Goal: Check status

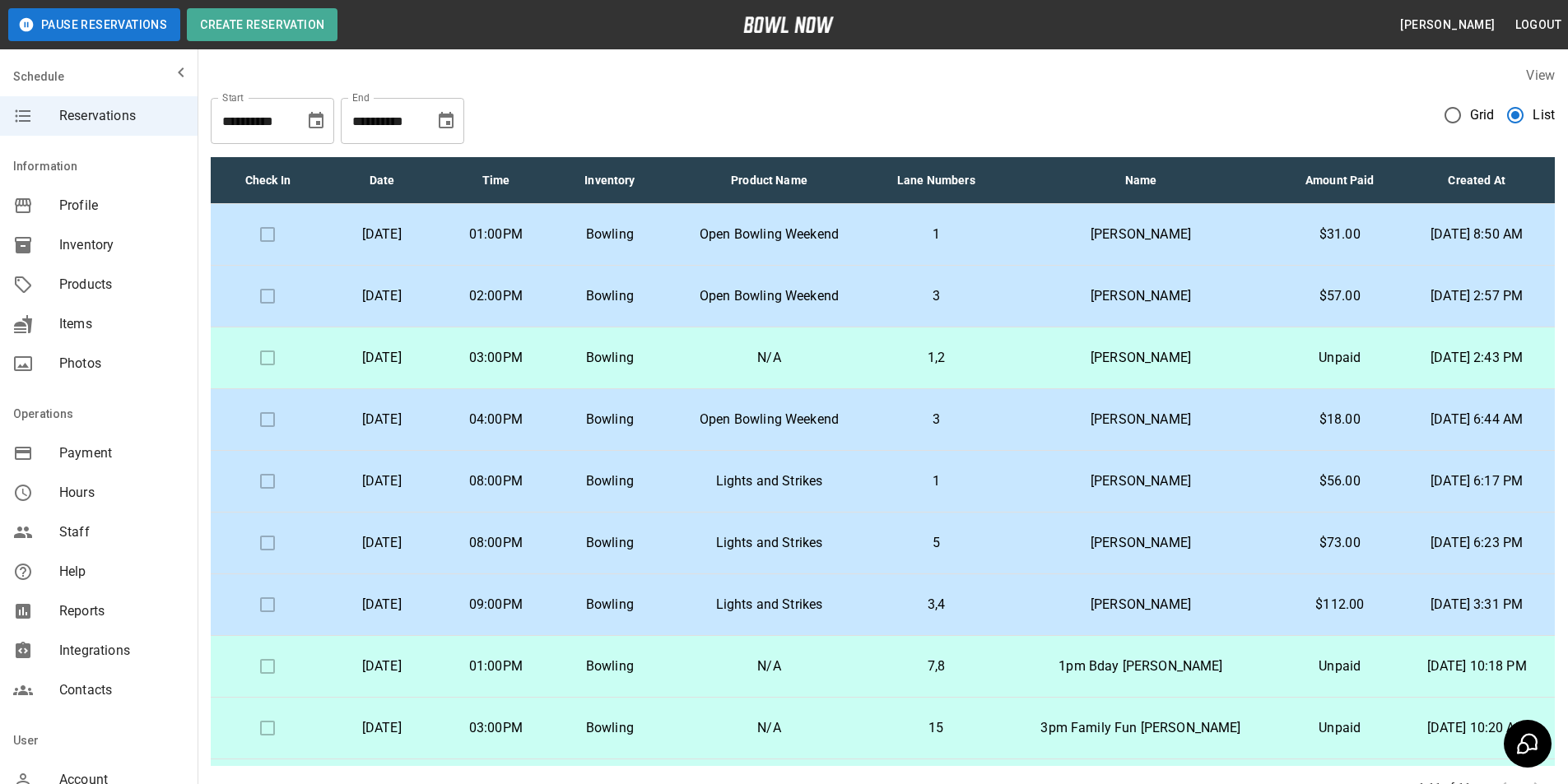
click at [450, 125] on icon "Choose date, selected date is Nov 4, 2025" at bounding box center [446, 120] width 15 height 16
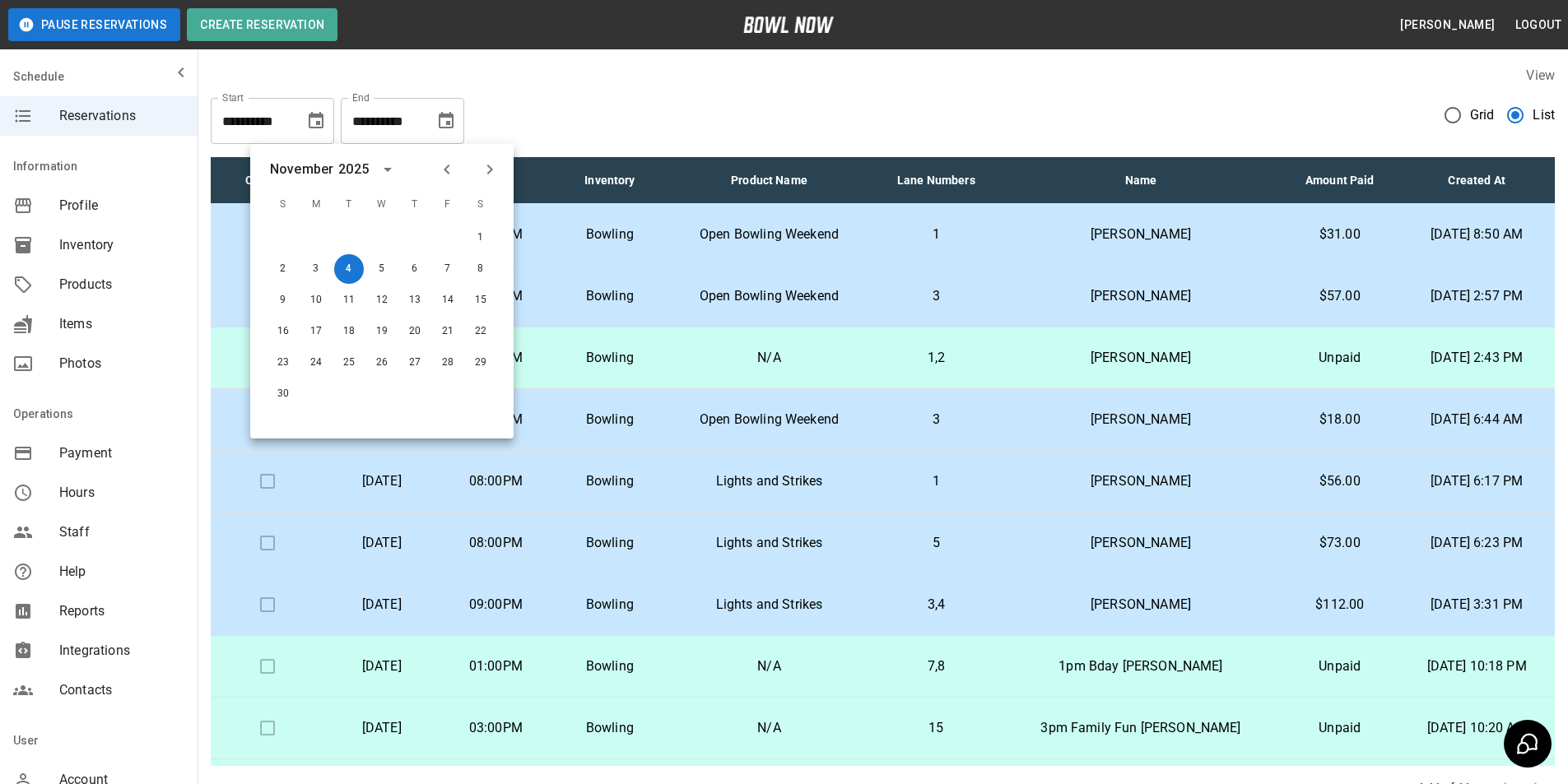
click at [451, 172] on icon "Previous month" at bounding box center [447, 170] width 20 height 20
click at [479, 244] on button "4" at bounding box center [481, 238] width 29 height 29
type input "**********"
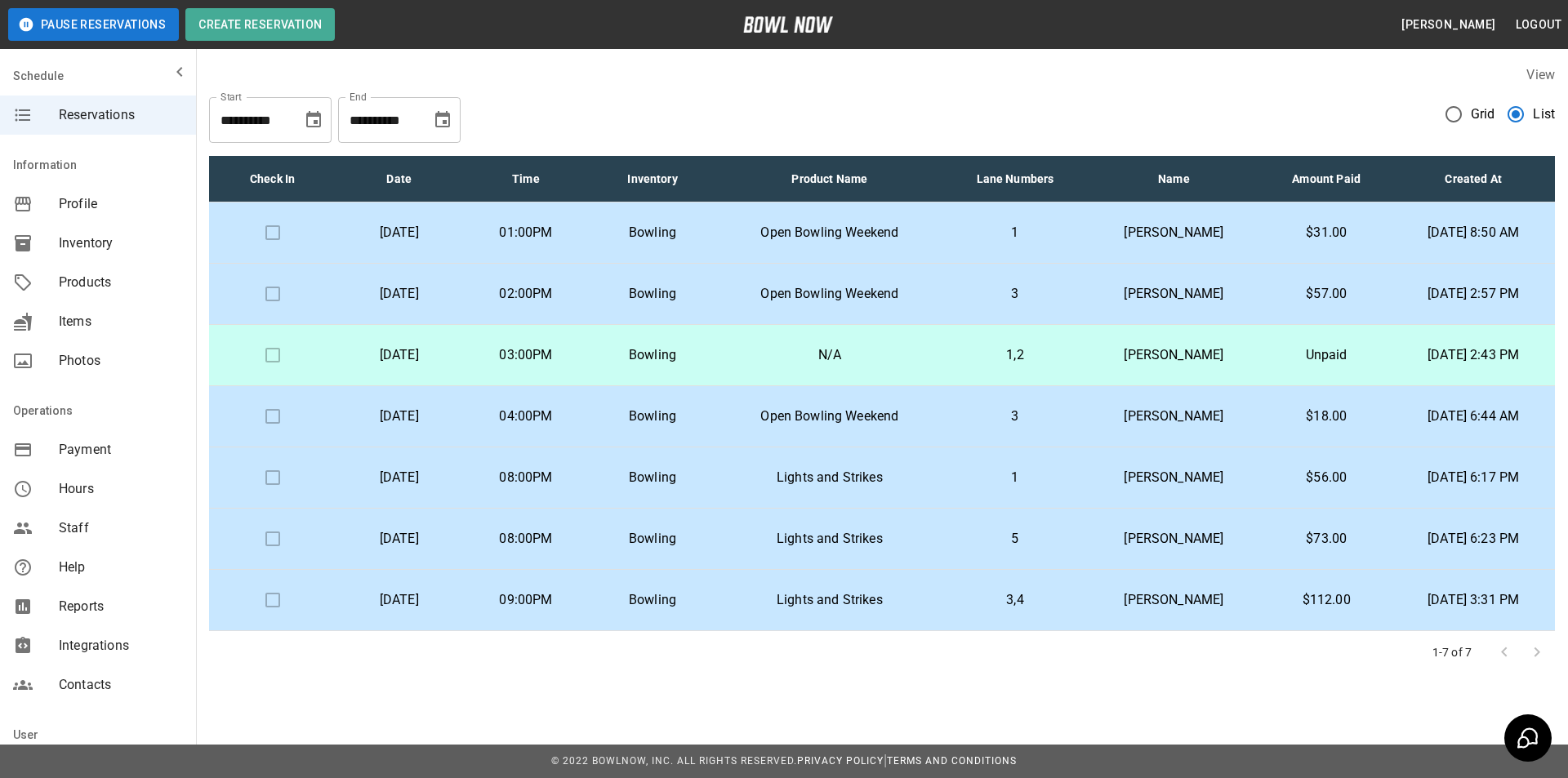
click at [950, 350] on tr "Saturday, October 4th 03:00PM Bowling N/A 1,2 Amanda Turmell Unpaid Mar 01, 202…" at bounding box center [882, 355] width 1346 height 61
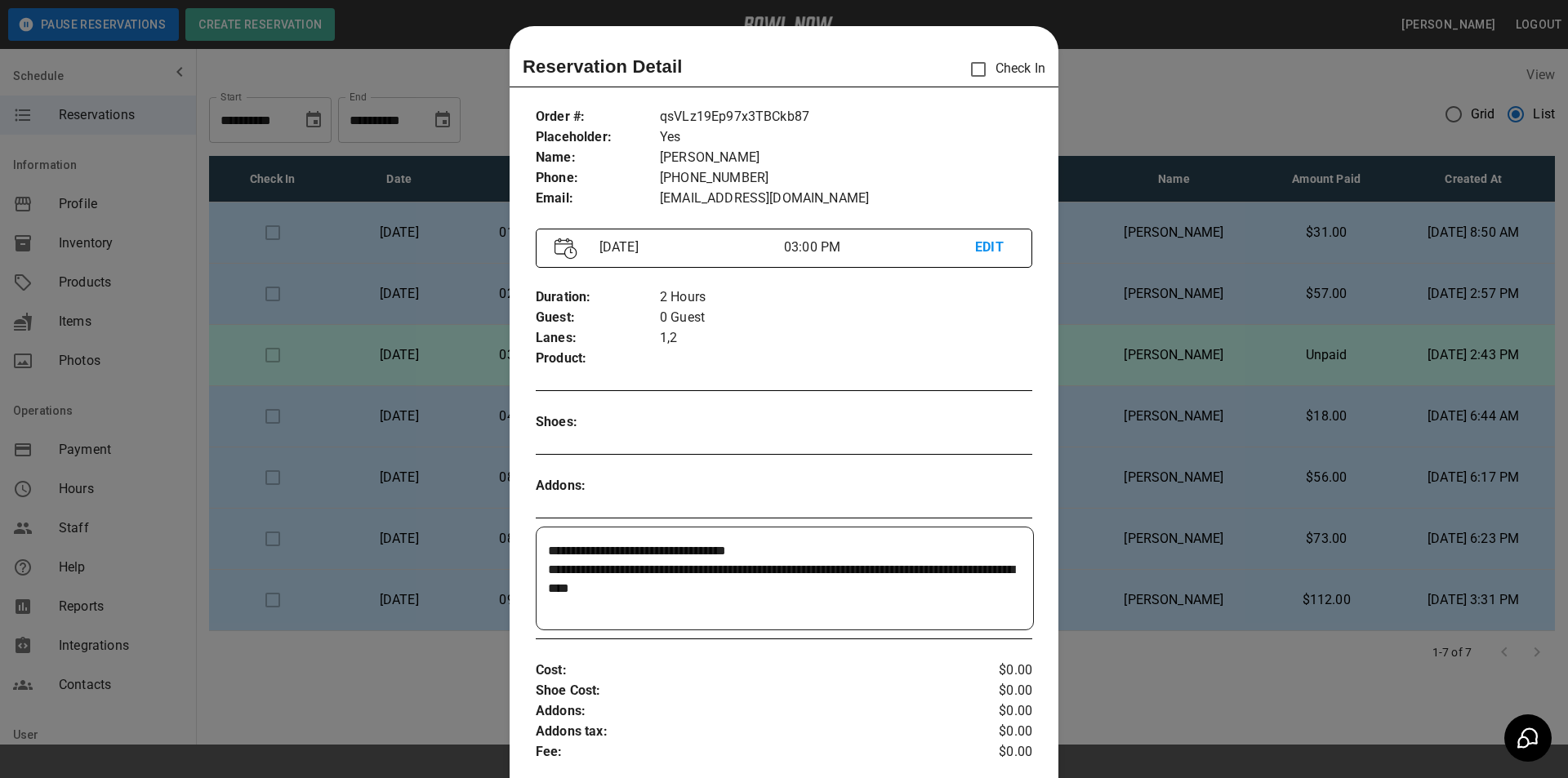
scroll to position [26, 0]
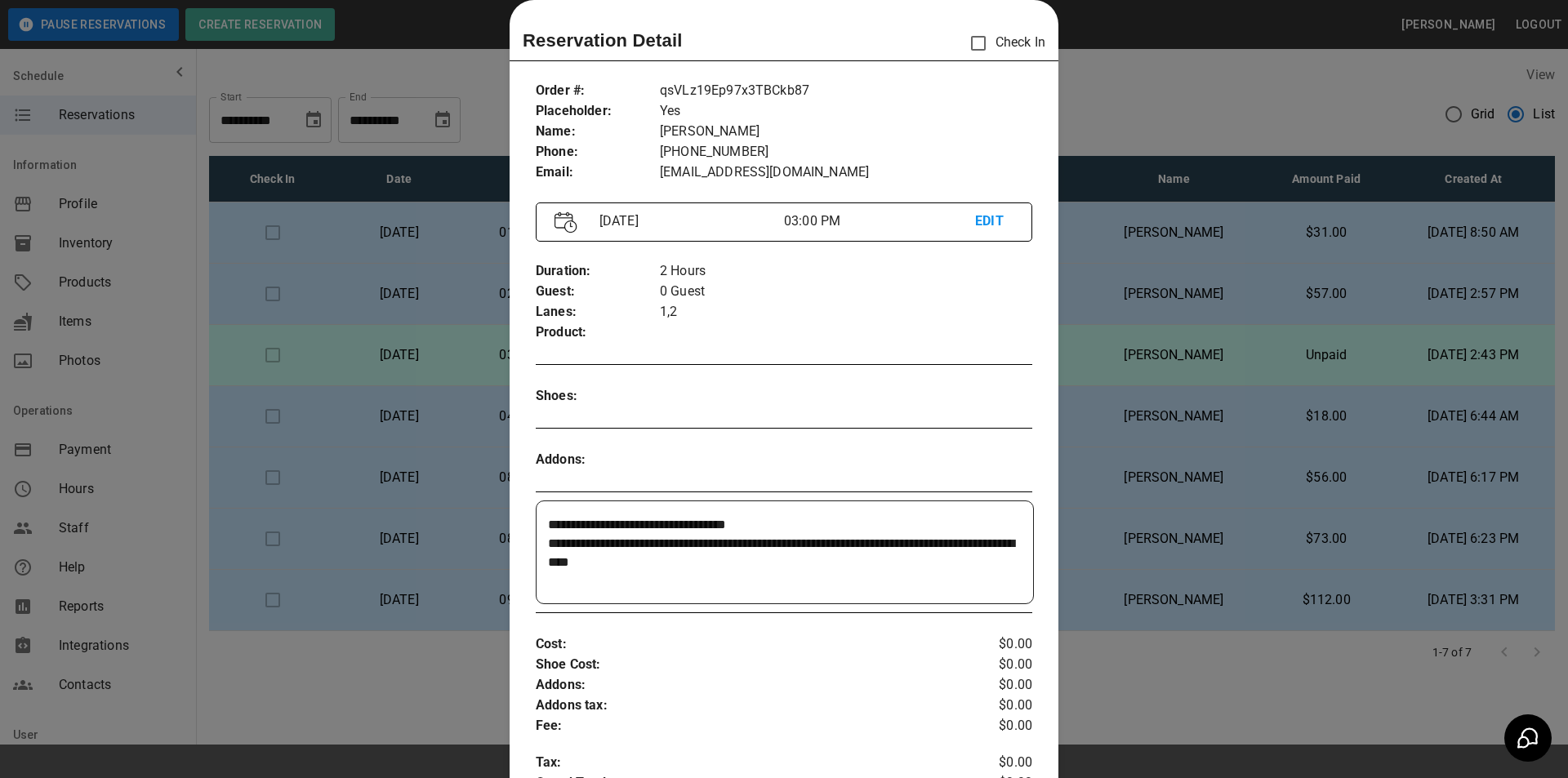
click at [1075, 379] on div at bounding box center [784, 389] width 1568 height 778
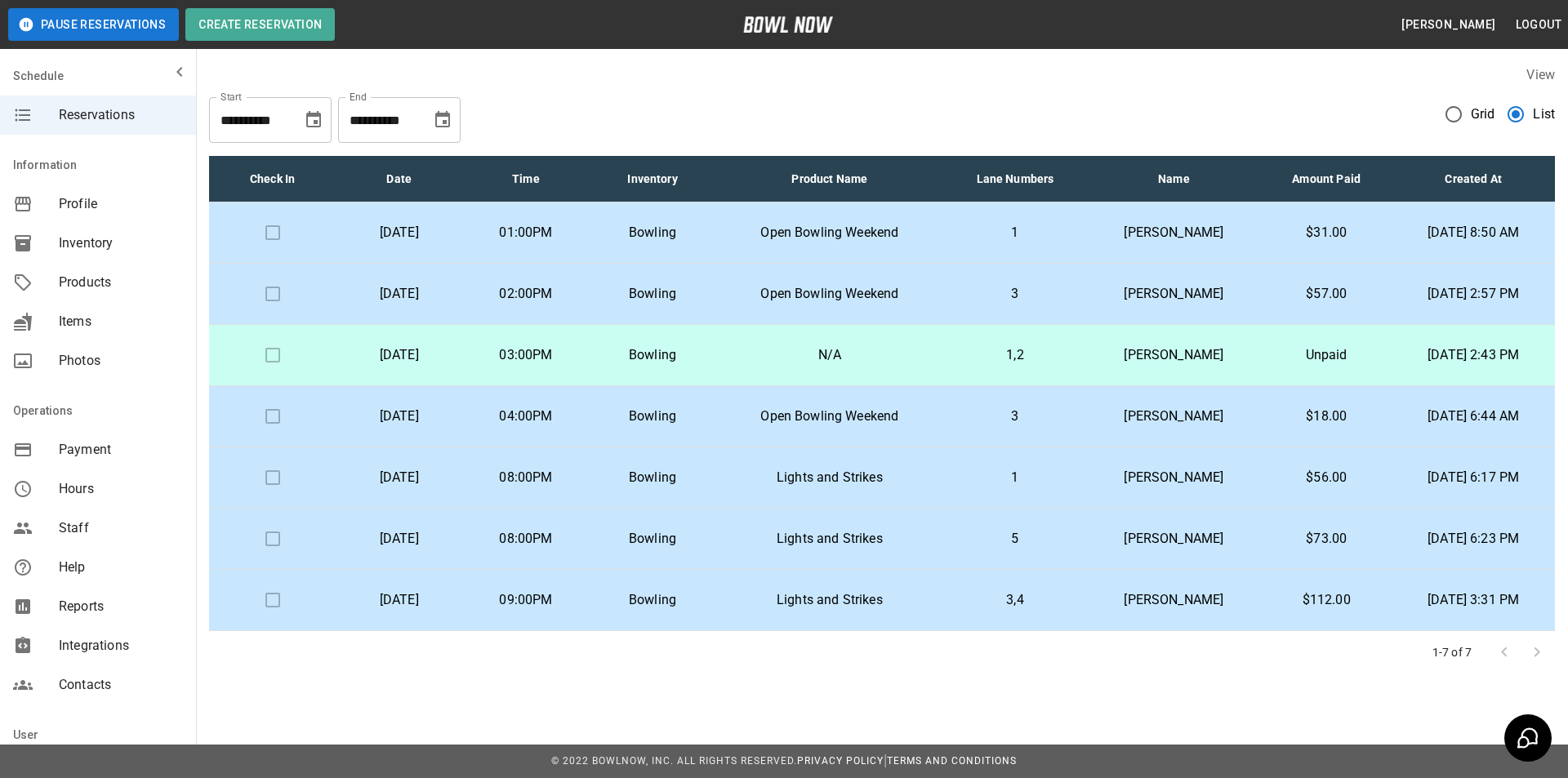
click at [964, 225] on p "1" at bounding box center [1015, 233] width 118 height 19
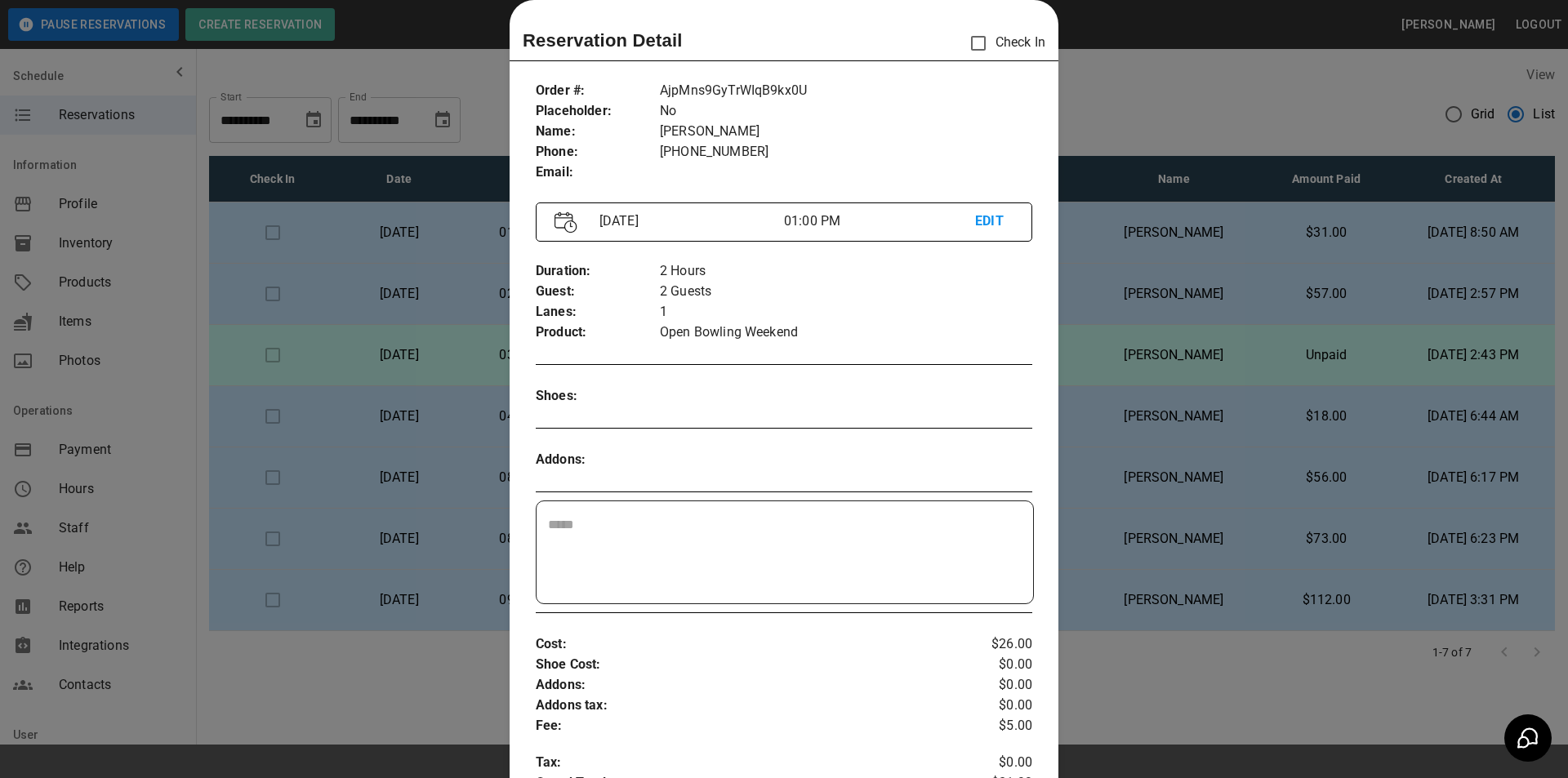
click at [1119, 465] on div at bounding box center [784, 389] width 1568 height 778
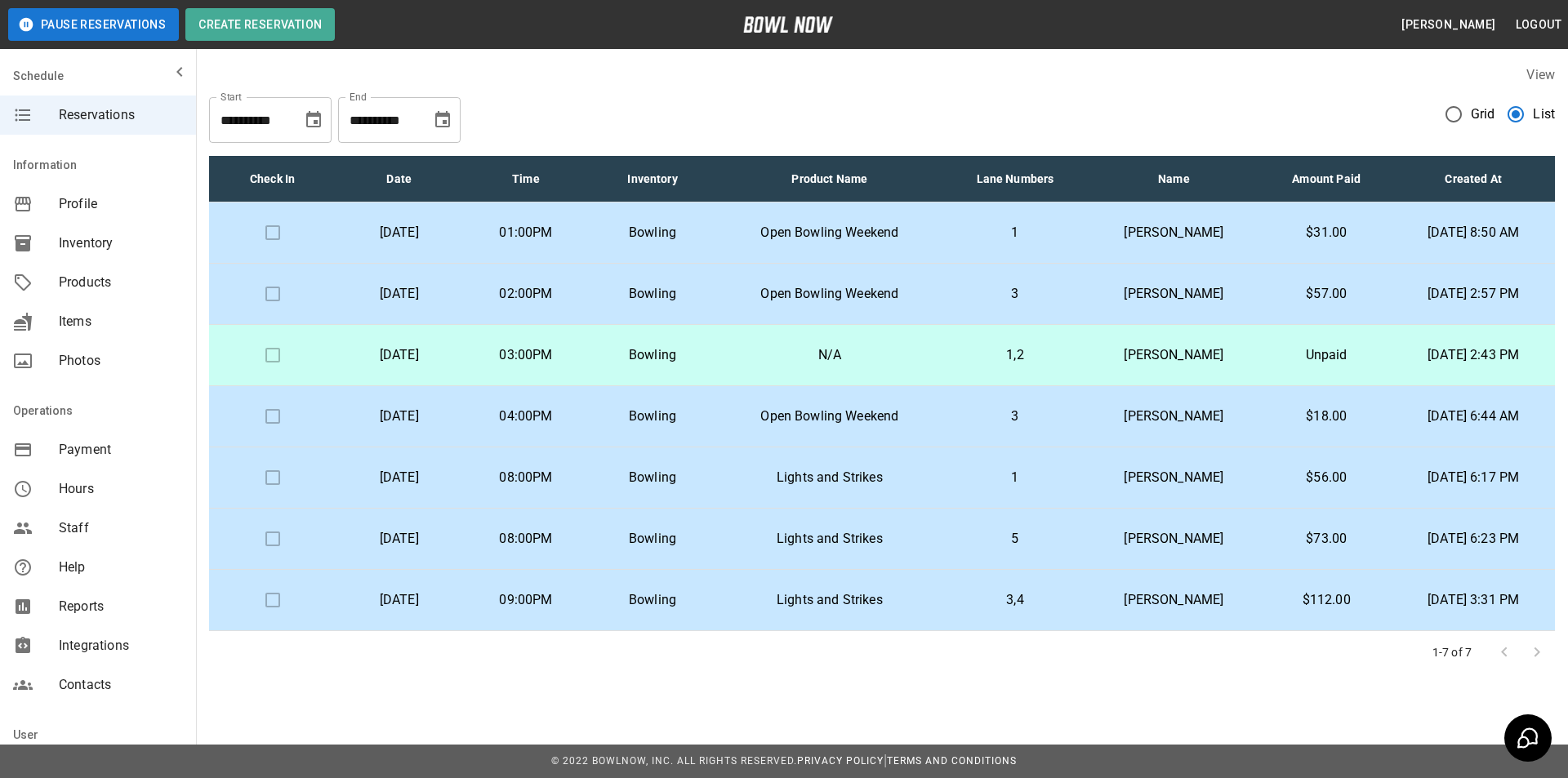
click at [660, 281] on td "Bowling" at bounding box center [651, 294] width 127 height 61
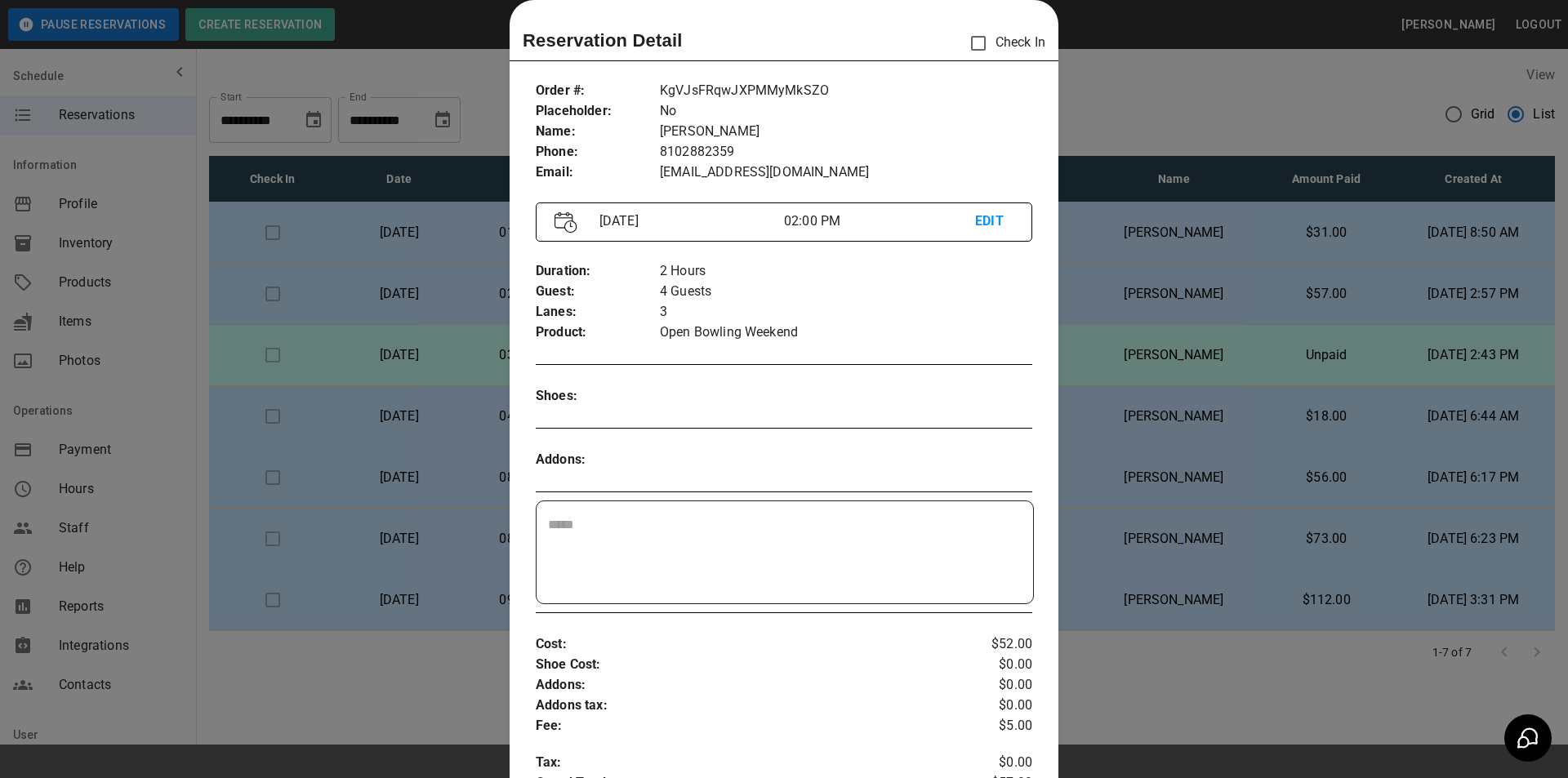
click at [1093, 388] on div at bounding box center [784, 389] width 1568 height 778
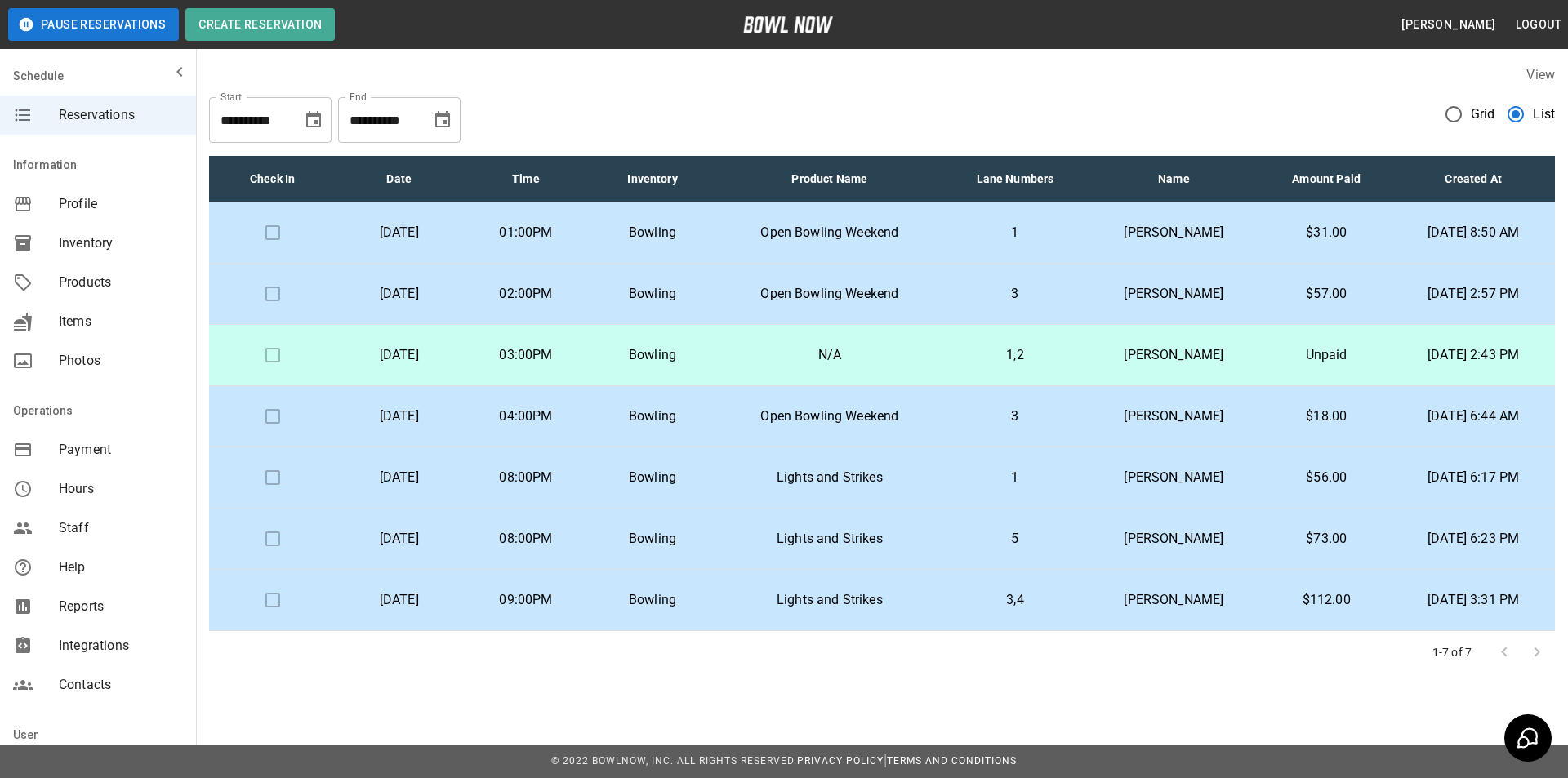
click at [702, 229] on p "Bowling" at bounding box center [651, 233] width 100 height 19
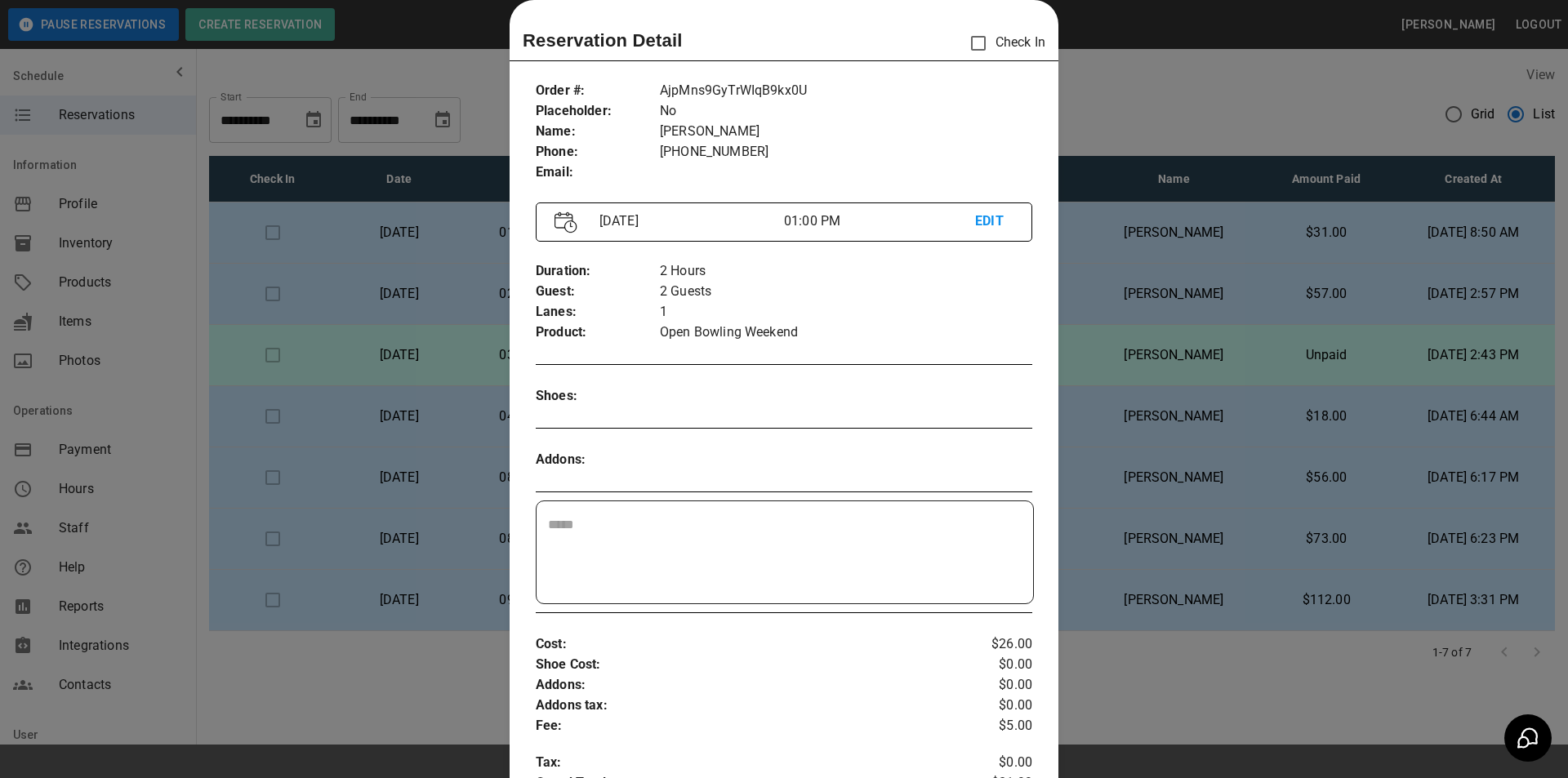
click at [1112, 261] on div at bounding box center [784, 389] width 1568 height 778
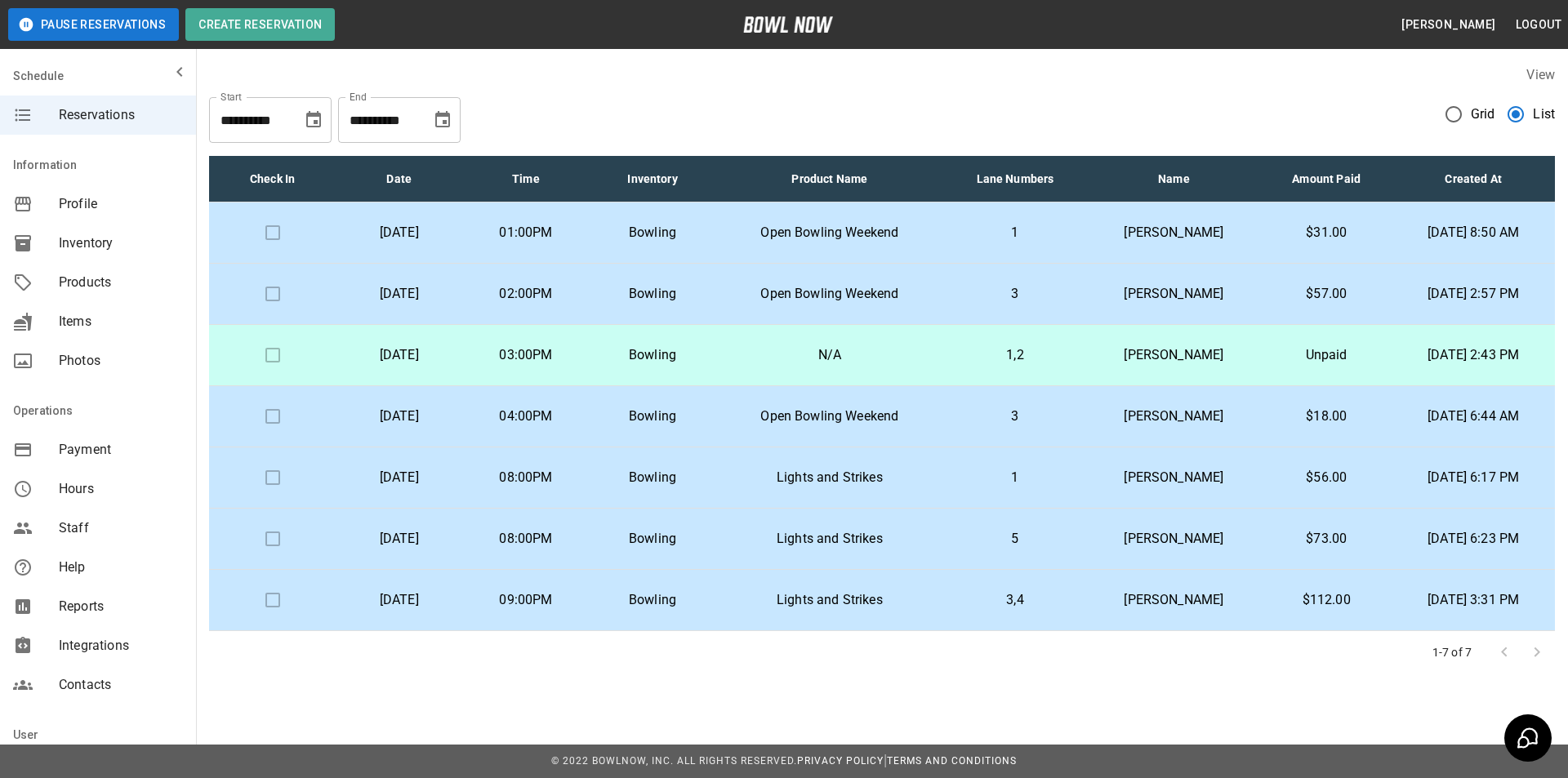
click at [1102, 300] on p "Jack Gore" at bounding box center [1174, 294] width 148 height 19
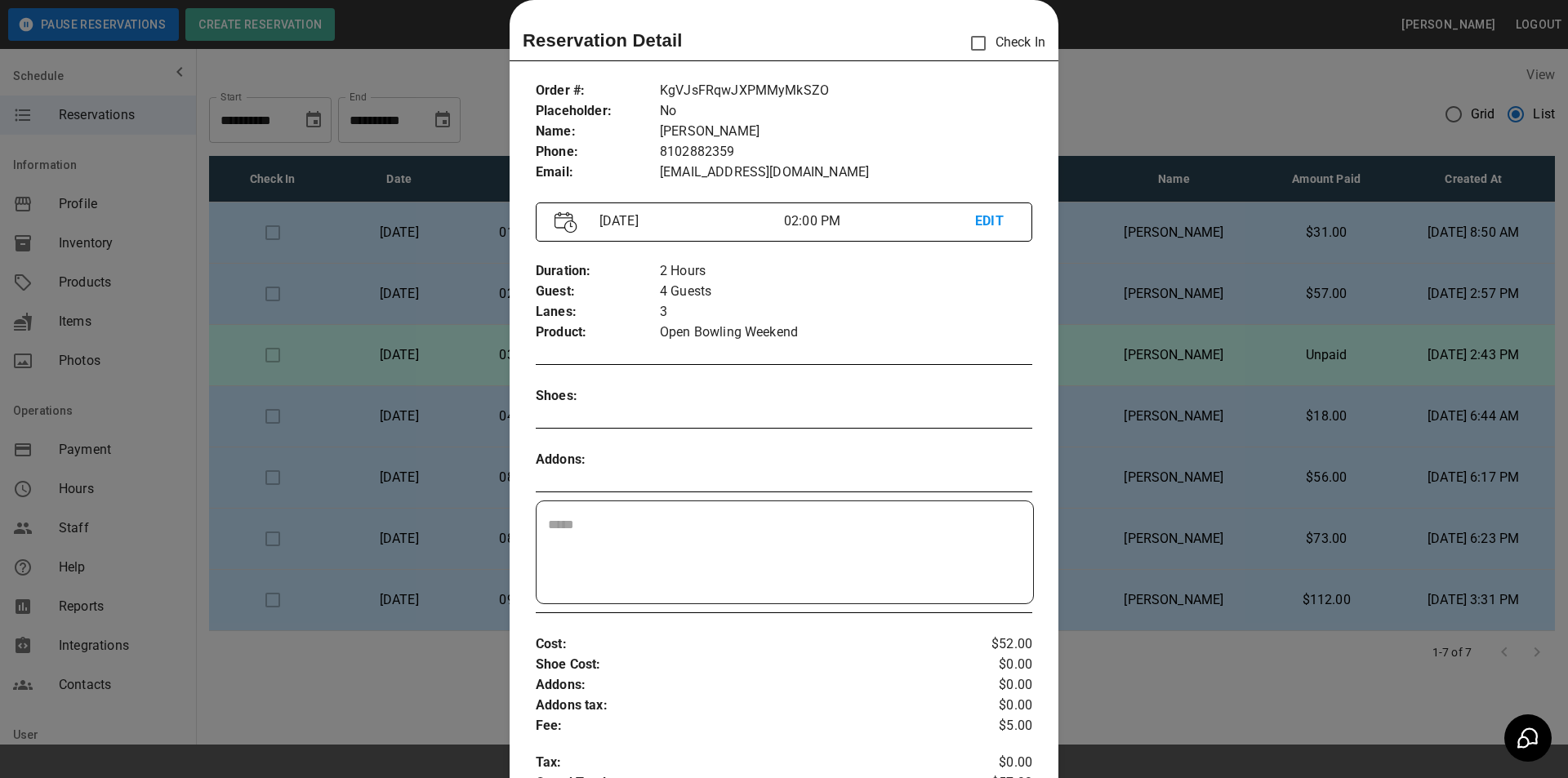
click at [1102, 299] on div at bounding box center [784, 389] width 1568 height 778
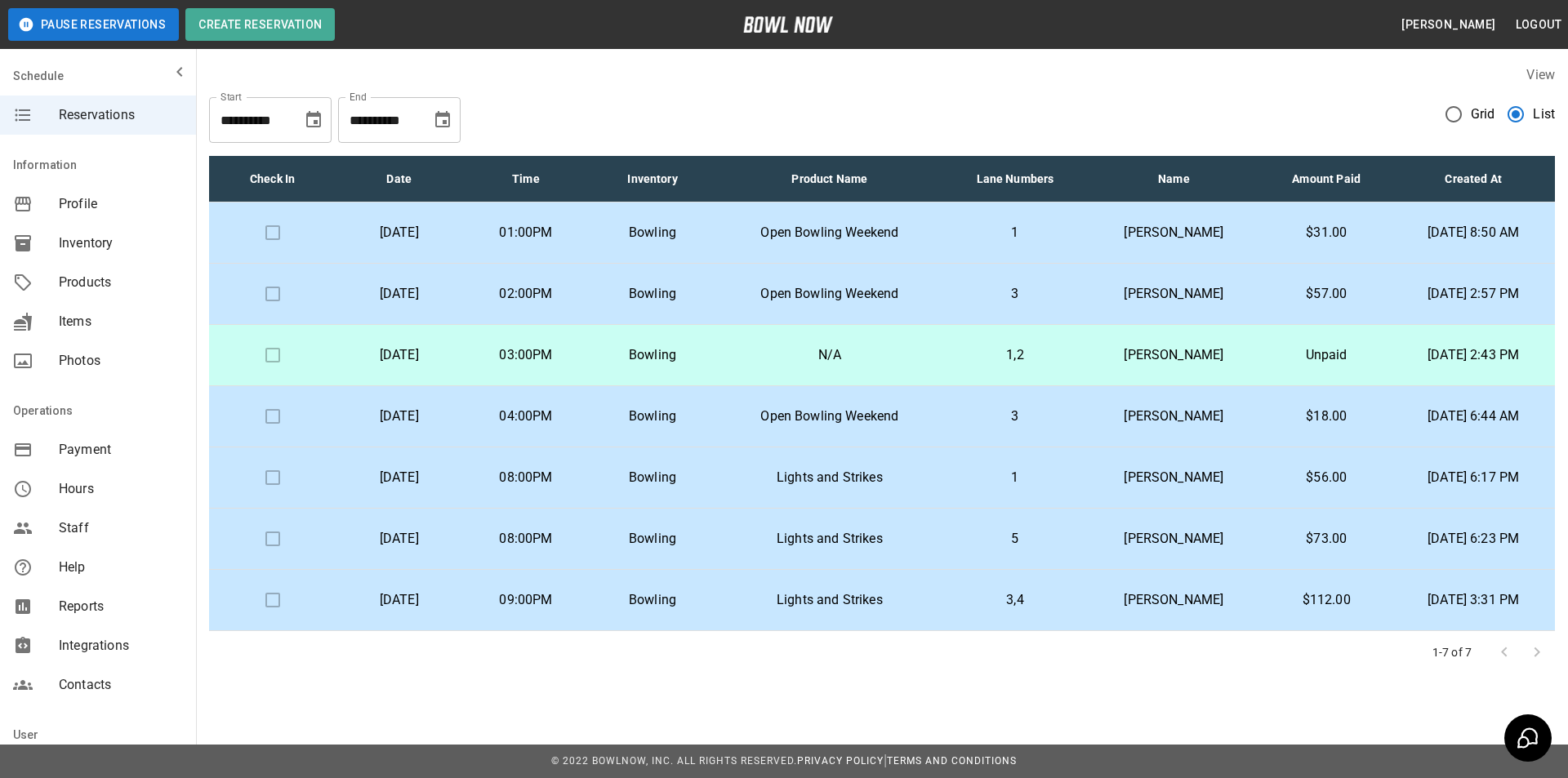
click at [1111, 338] on td "Amanda Turmell" at bounding box center [1174, 355] width 174 height 61
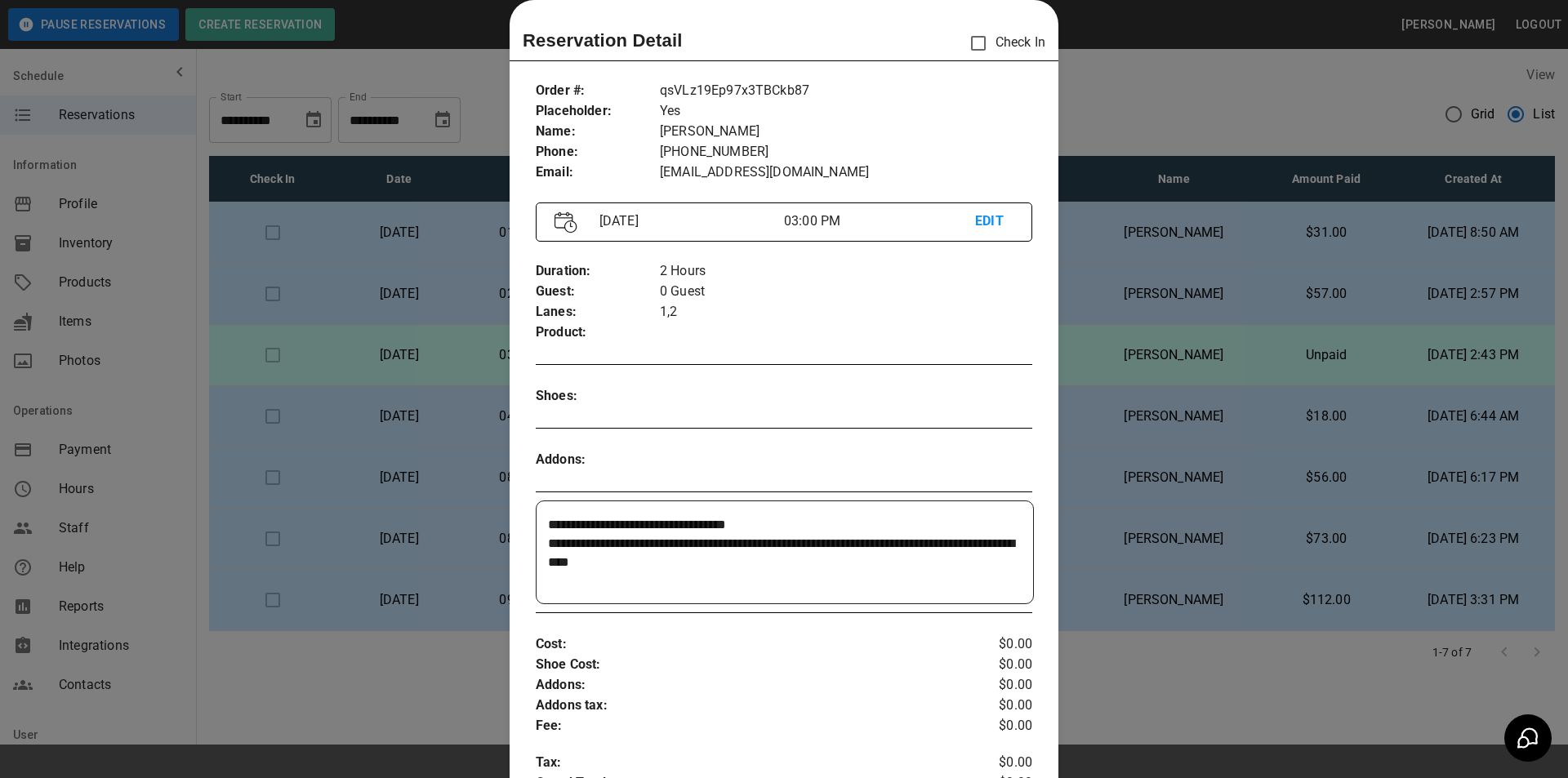
click at [1094, 360] on div at bounding box center [784, 389] width 1568 height 778
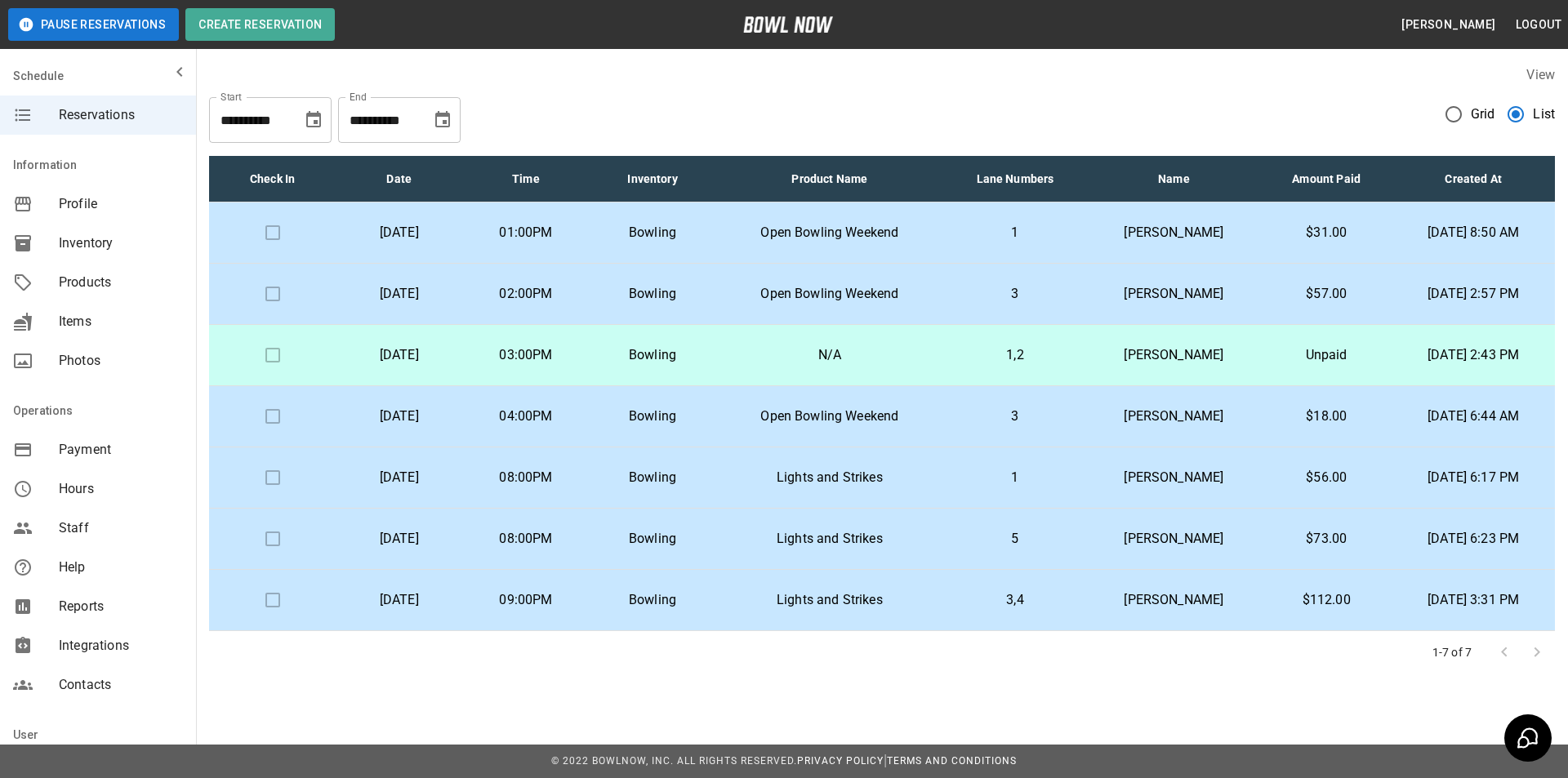
click at [910, 410] on p "Open Bowling Weekend" at bounding box center [830, 416] width 201 height 19
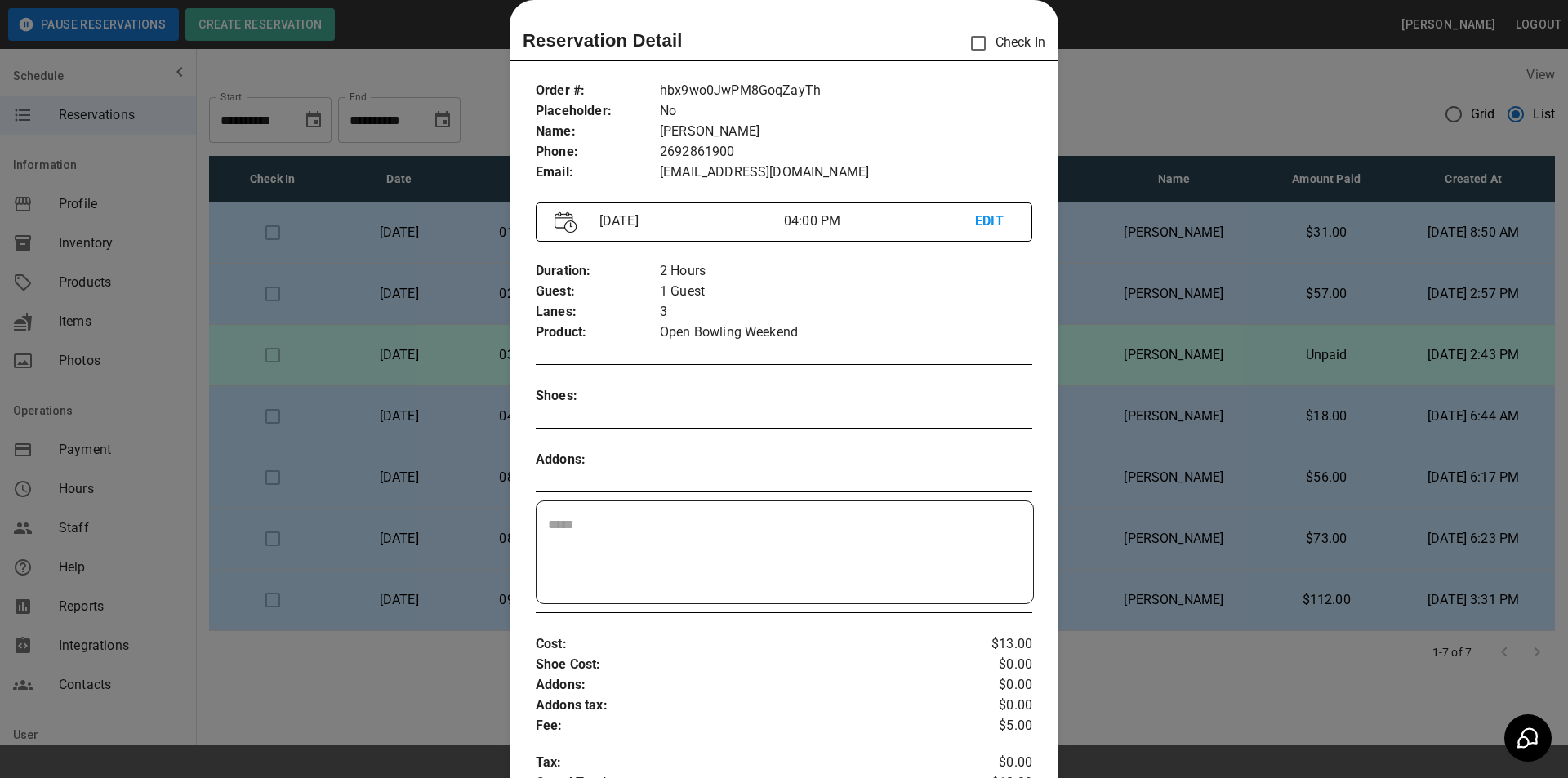
click at [1046, 409] on div "Order # : Placeholder : Name : Phone : Email : hbx9wo0JwPM8GoqZayTh No Jacob Sc…" at bounding box center [784, 590] width 549 height 1046
drag, startPoint x: 1108, startPoint y: 393, endPoint x: 1109, endPoint y: 410, distance: 17.0
click at [1110, 394] on div at bounding box center [784, 389] width 1568 height 778
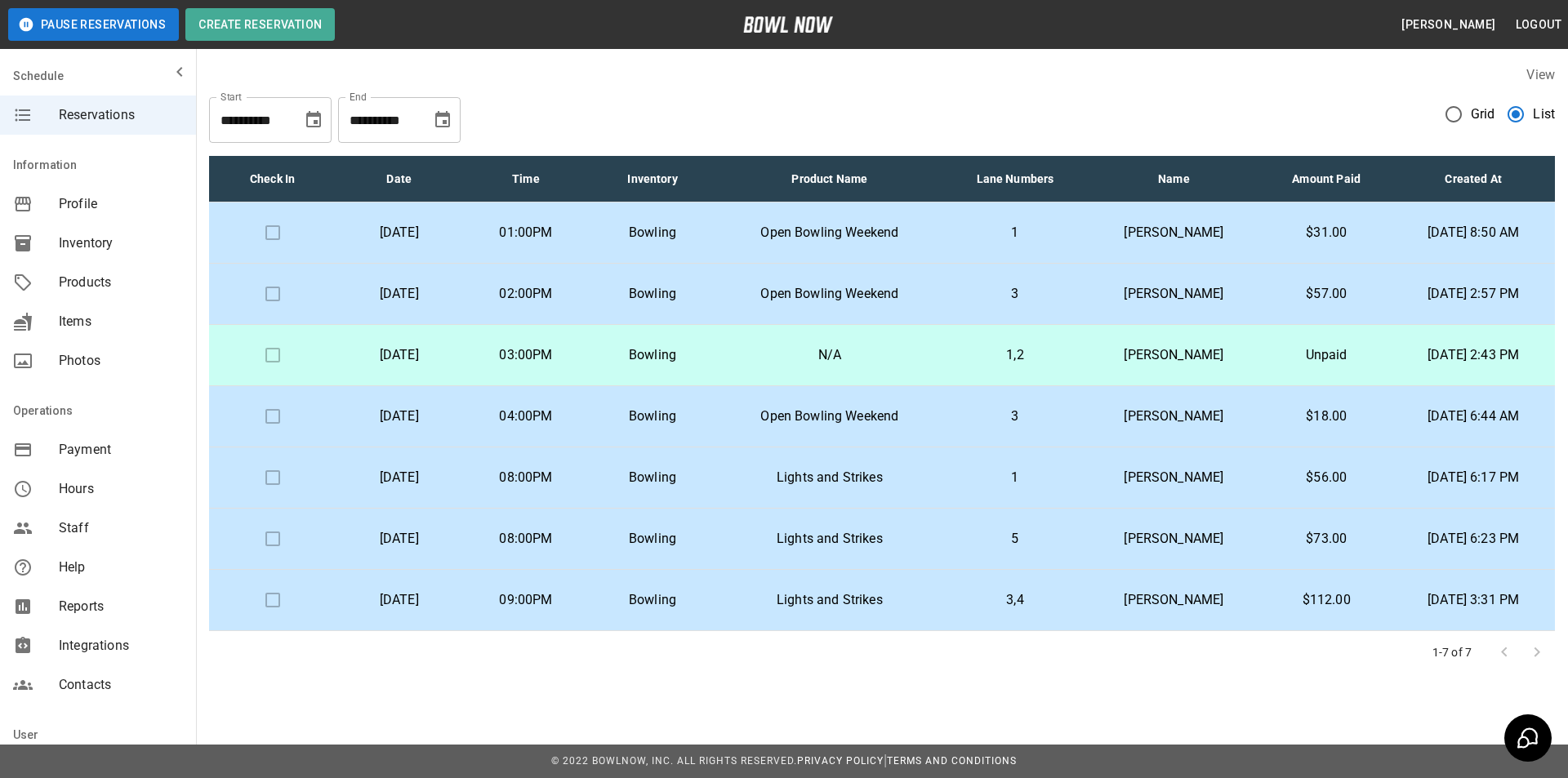
click at [1087, 463] on td "Lisa Heyboer" at bounding box center [1174, 478] width 174 height 61
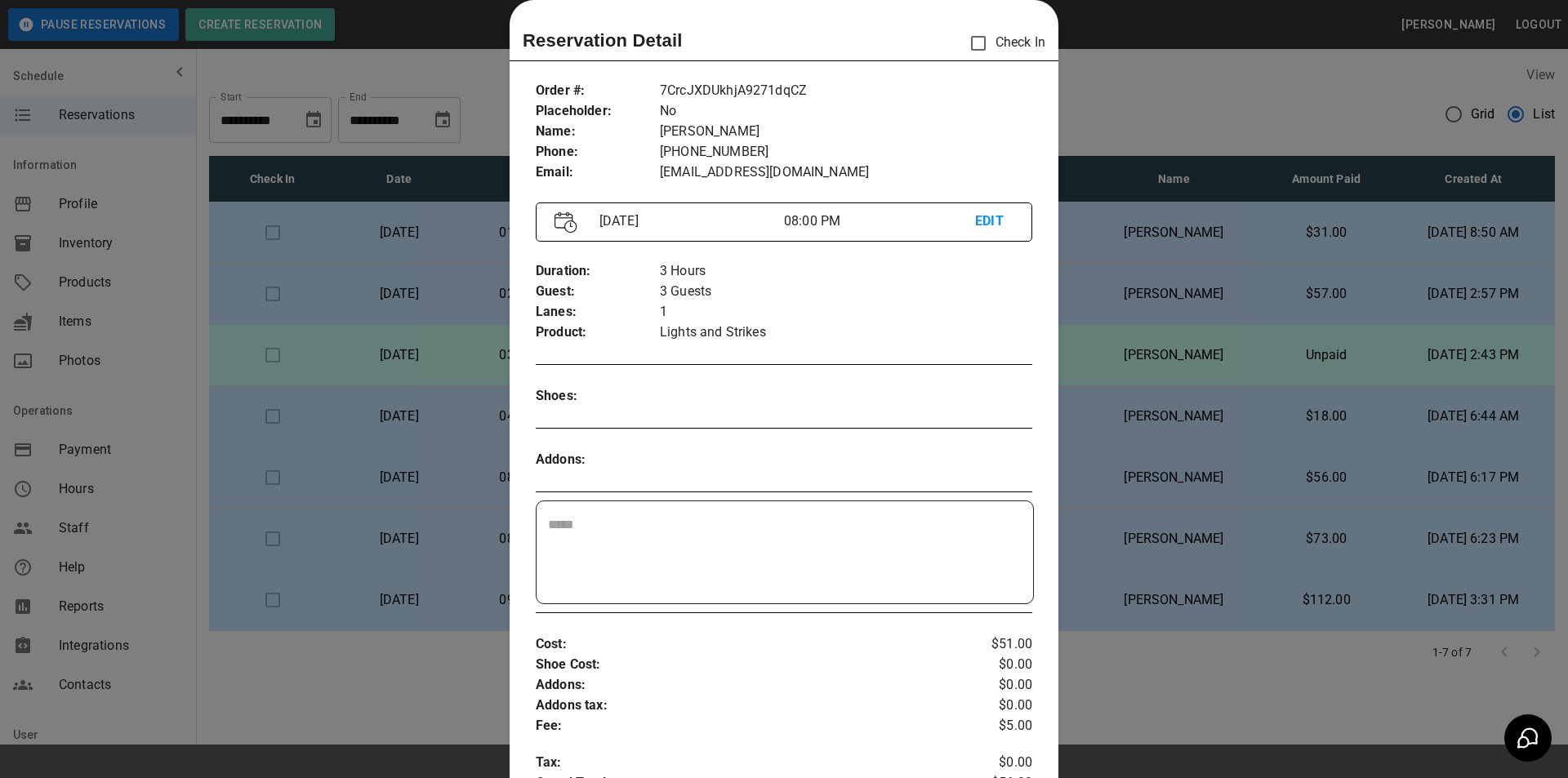
click at [1130, 456] on div at bounding box center [784, 389] width 1568 height 778
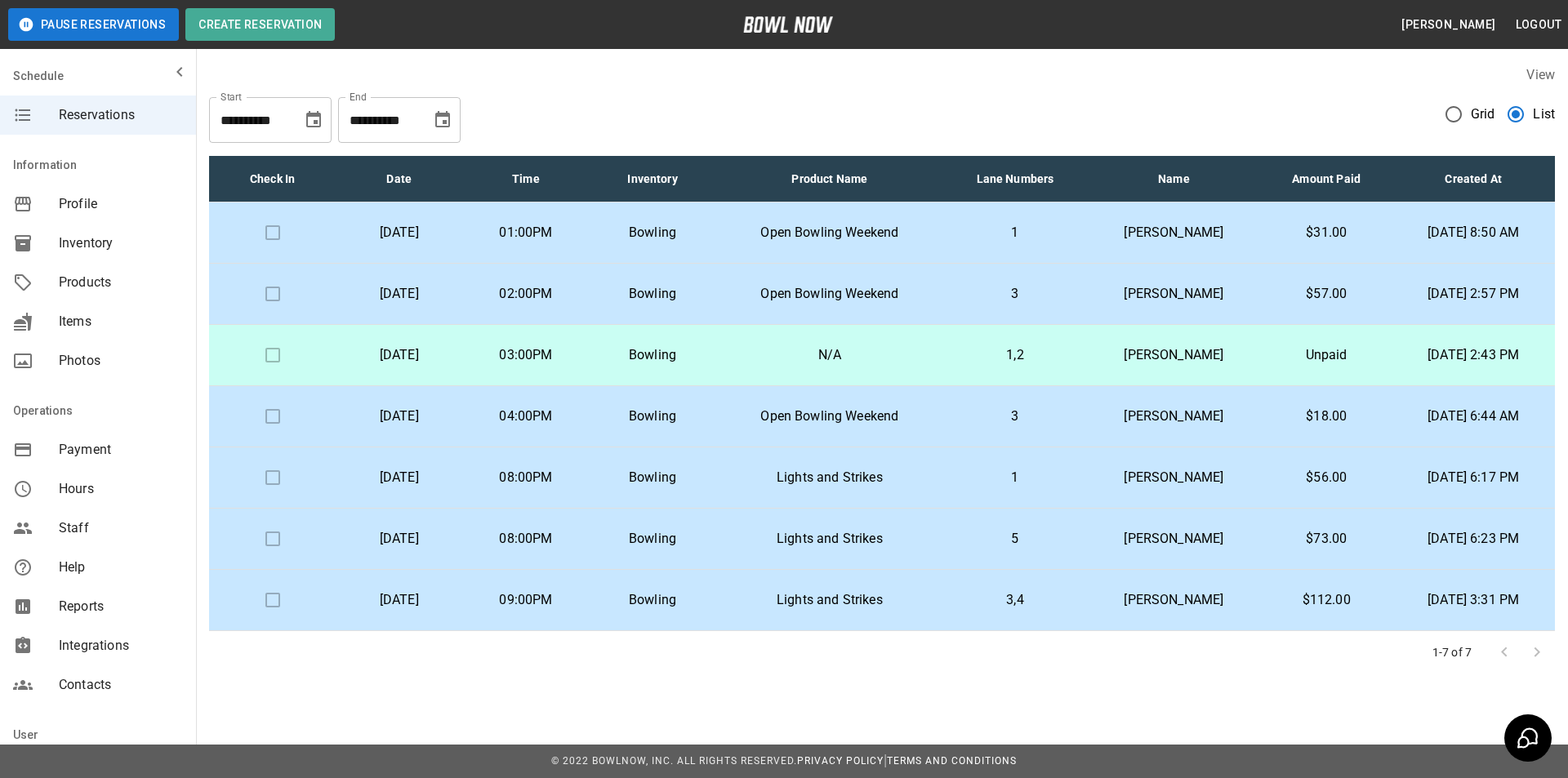
click at [840, 367] on td "N/A" at bounding box center [830, 355] width 227 height 61
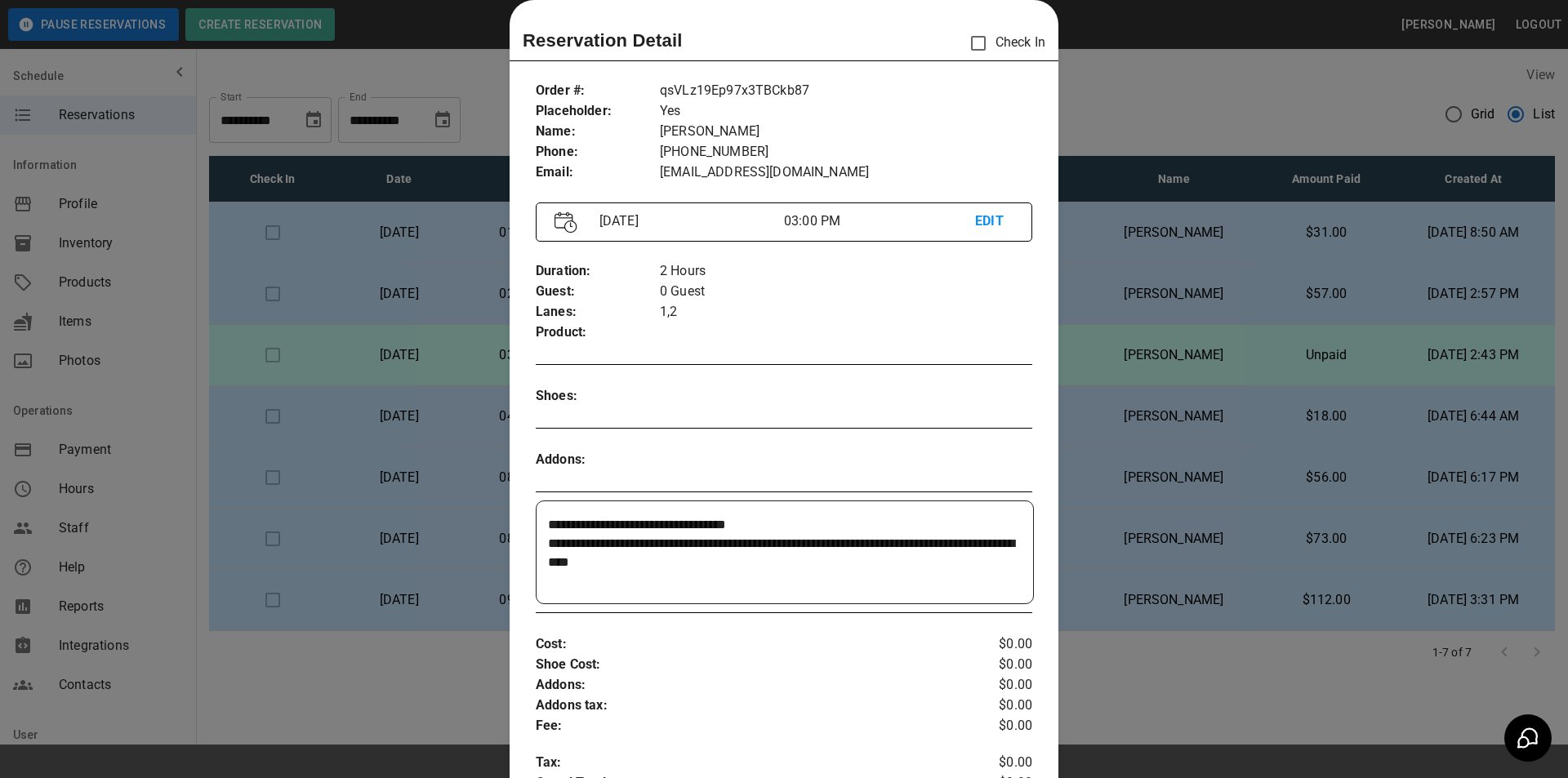
click at [1158, 343] on div at bounding box center [784, 389] width 1568 height 778
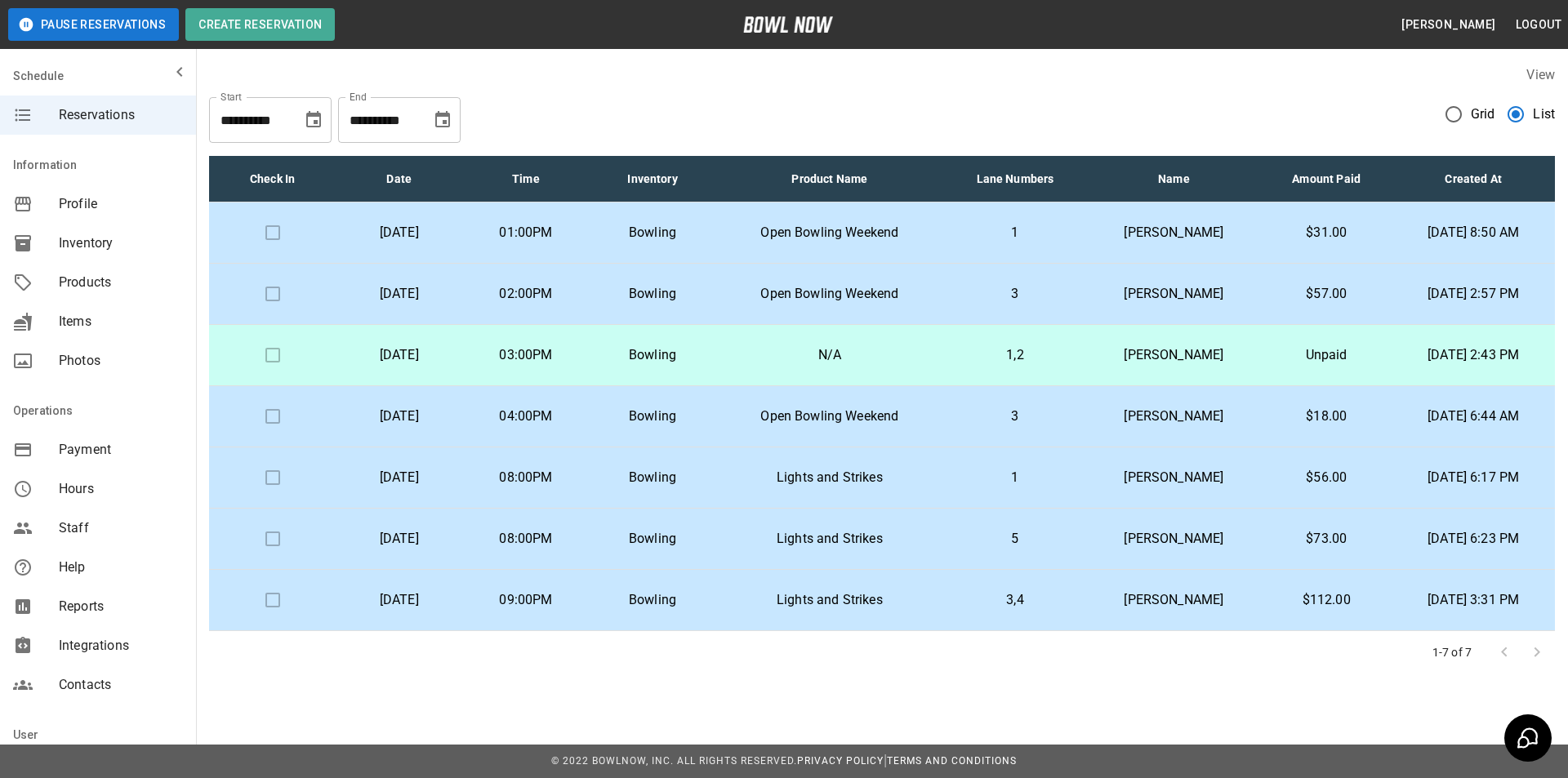
click at [1158, 343] on td "Amanda Turmell" at bounding box center [1174, 355] width 174 height 61
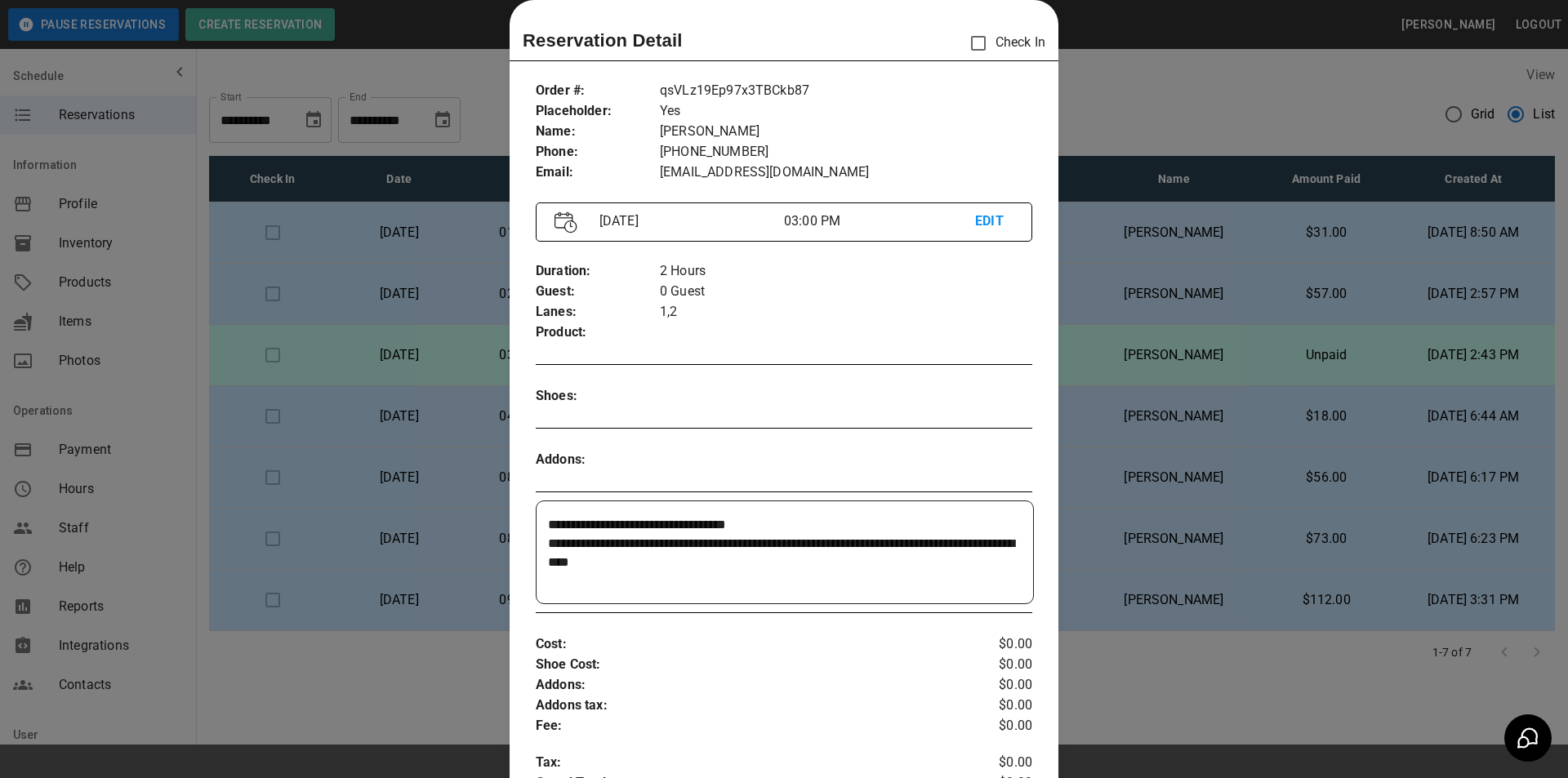
click at [1158, 343] on div at bounding box center [784, 389] width 1568 height 778
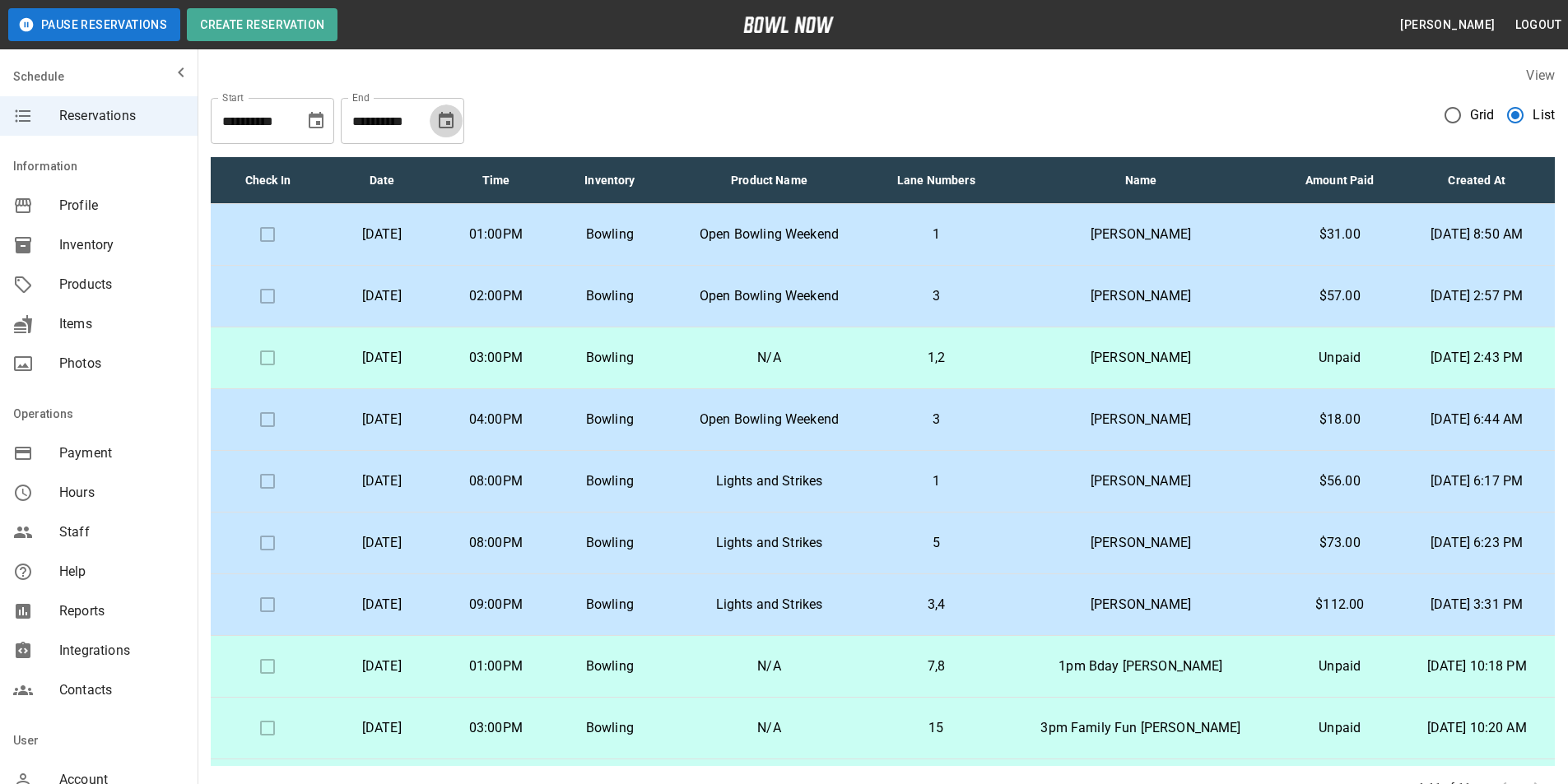
click at [442, 129] on icon "Choose date, selected date is Nov 4, 2025" at bounding box center [446, 121] width 20 height 20
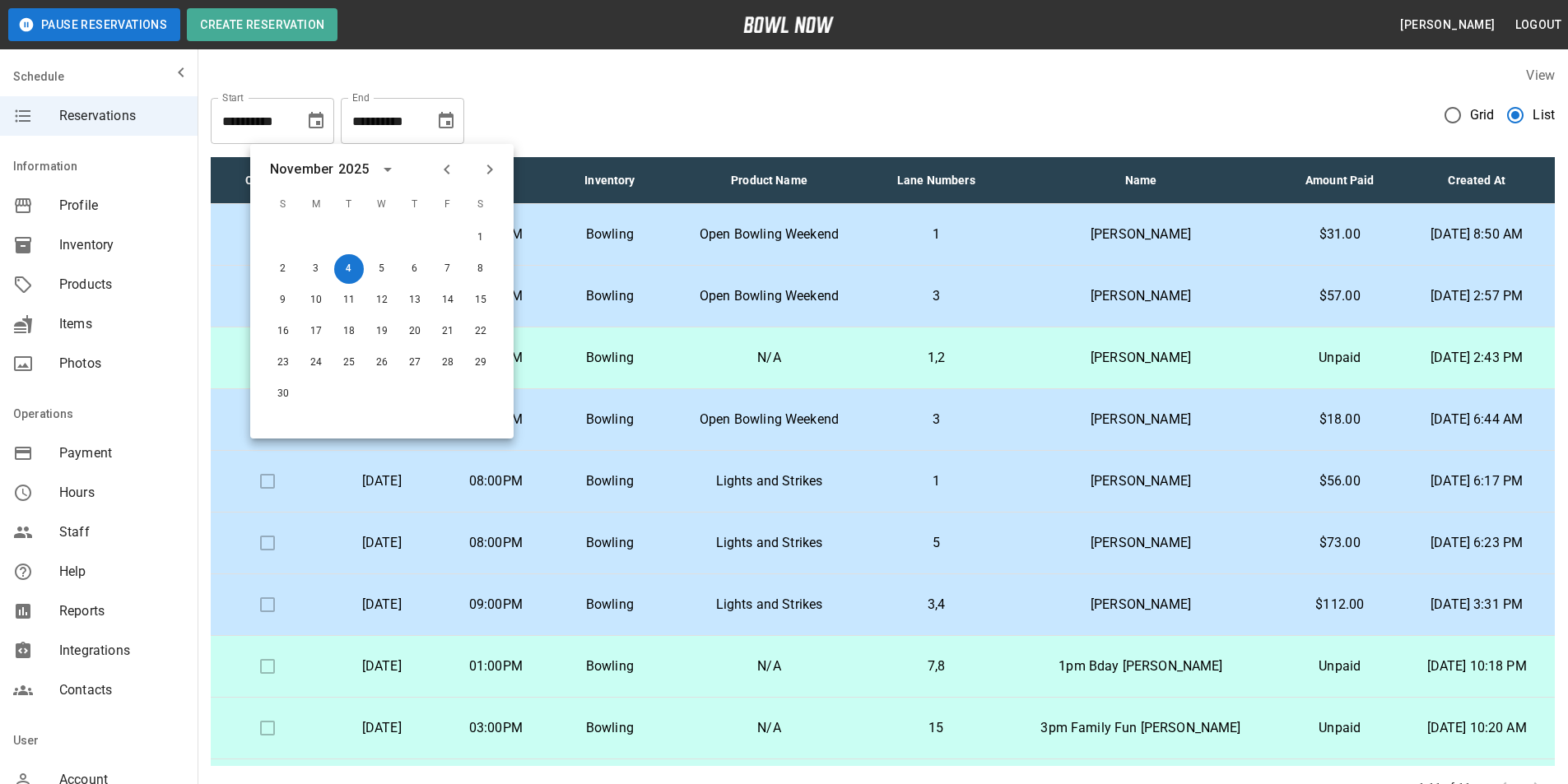
click at [454, 170] on icon "Previous month" at bounding box center [447, 170] width 20 height 20
click at [480, 242] on button "4" at bounding box center [481, 238] width 29 height 29
type input "**********"
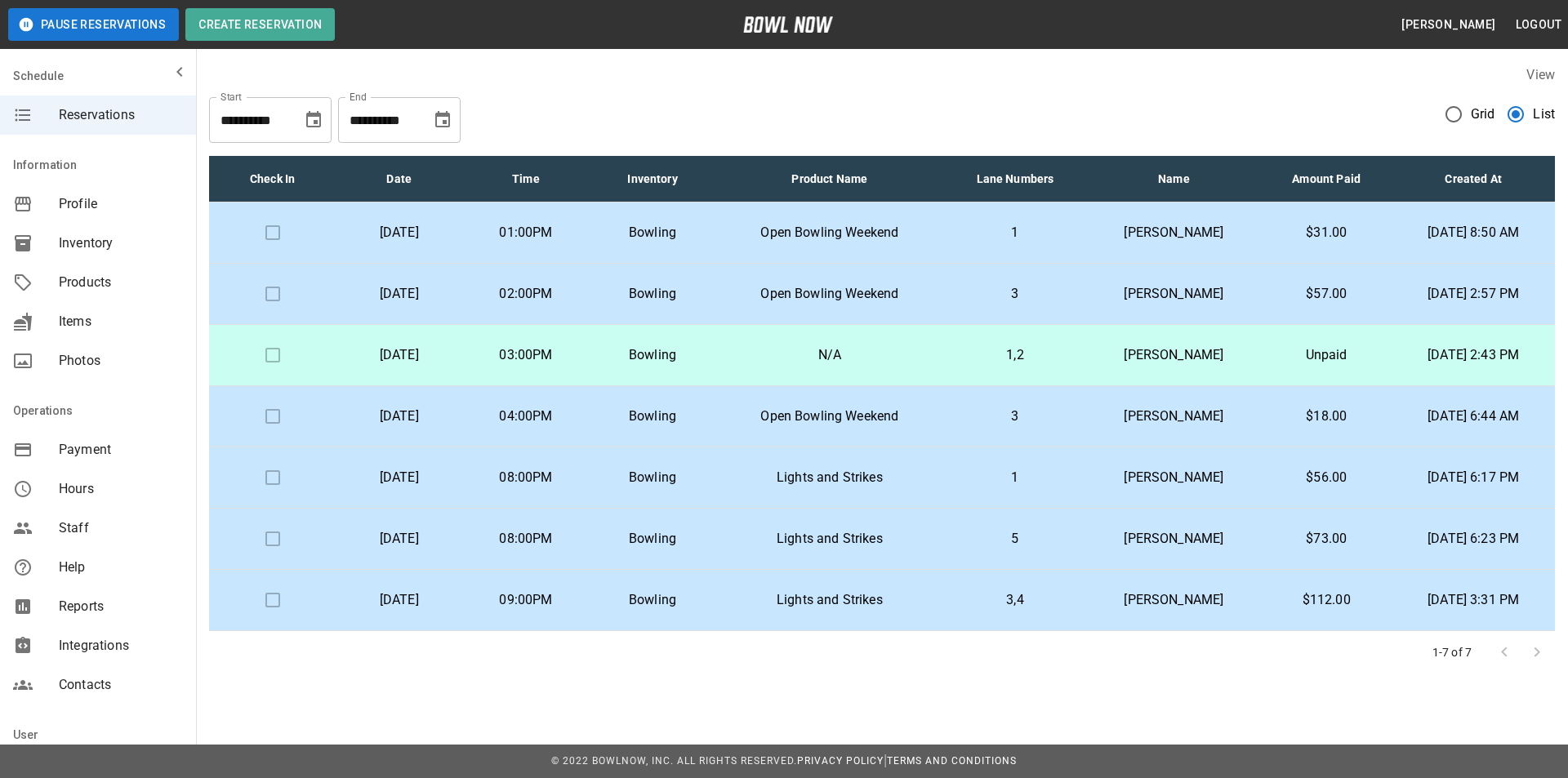
click at [628, 110] on div "**********" at bounding box center [882, 113] width 1346 height 58
click at [693, 245] on td "Bowling" at bounding box center [651, 233] width 127 height 61
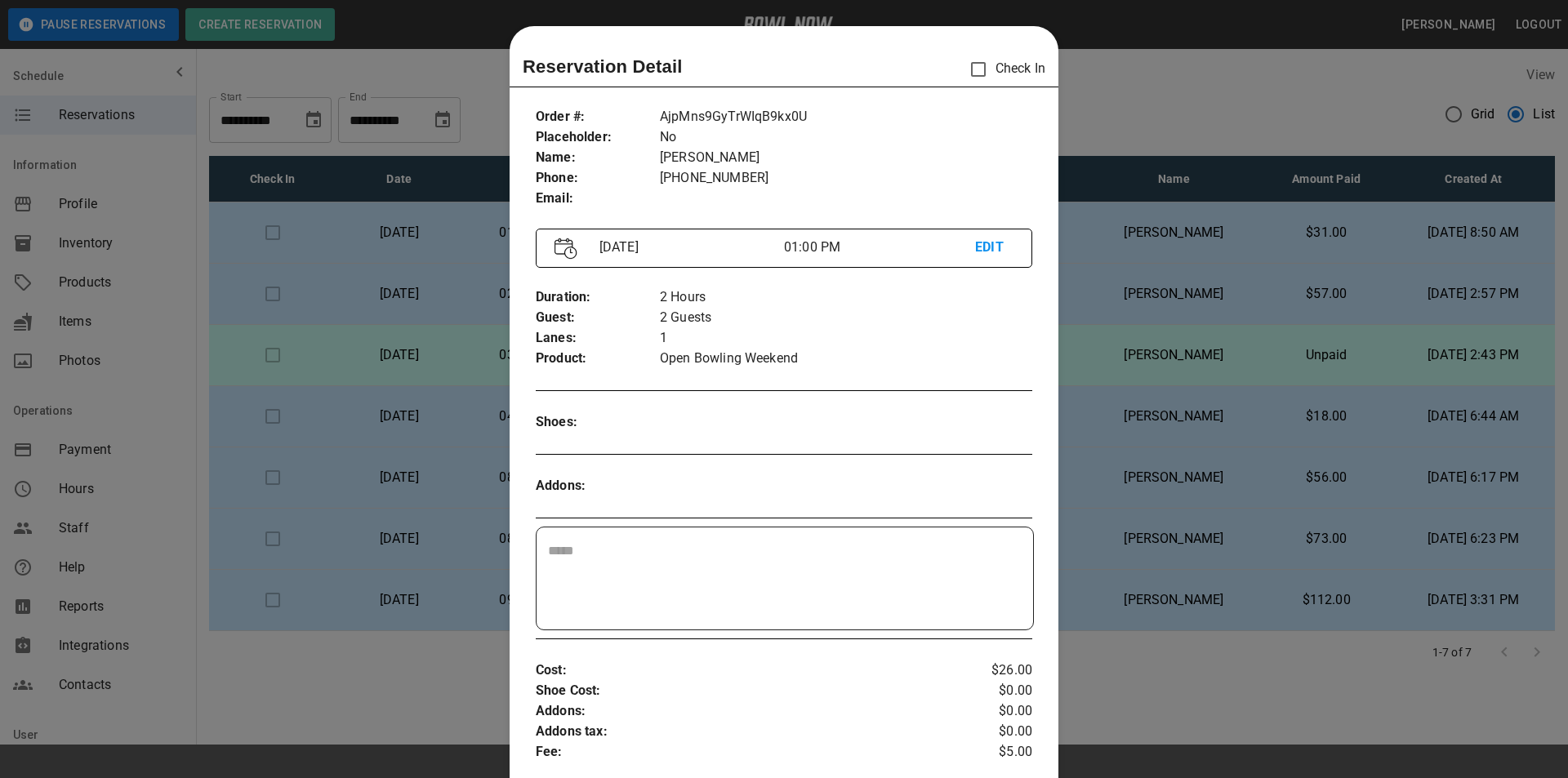
scroll to position [26, 0]
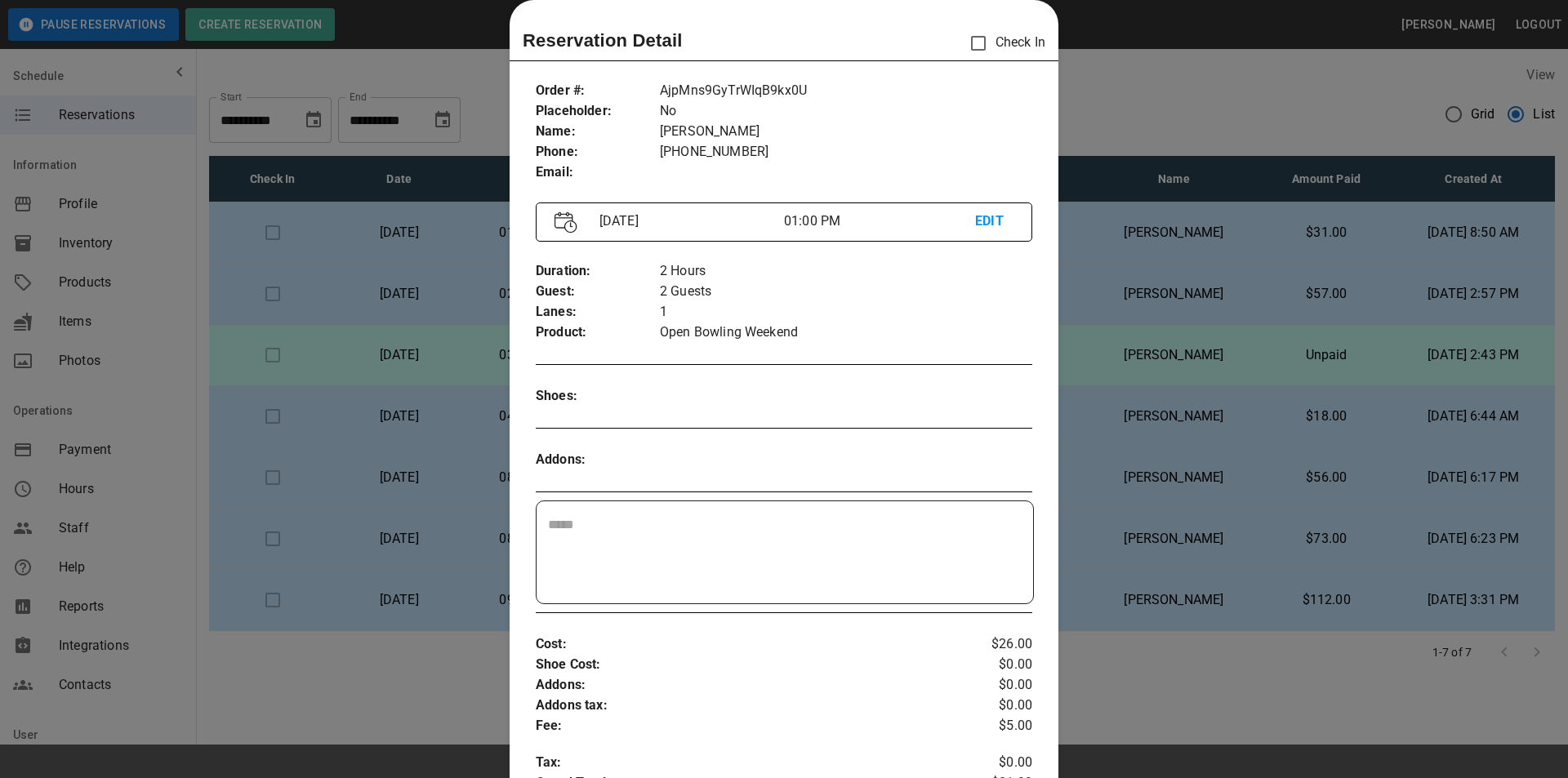
click at [1114, 131] on div at bounding box center [784, 389] width 1568 height 778
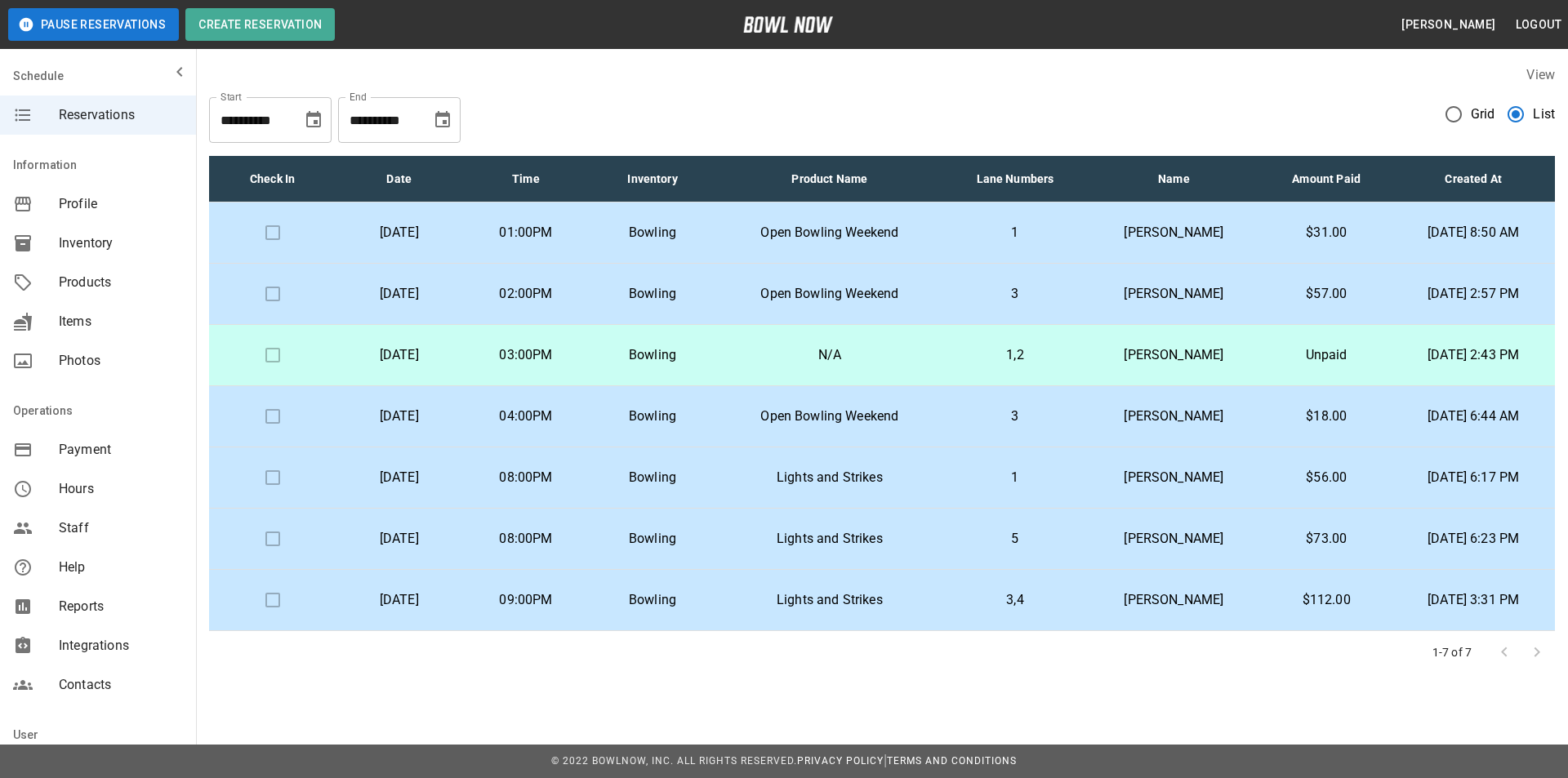
click at [974, 290] on p "3" at bounding box center [1015, 294] width 118 height 19
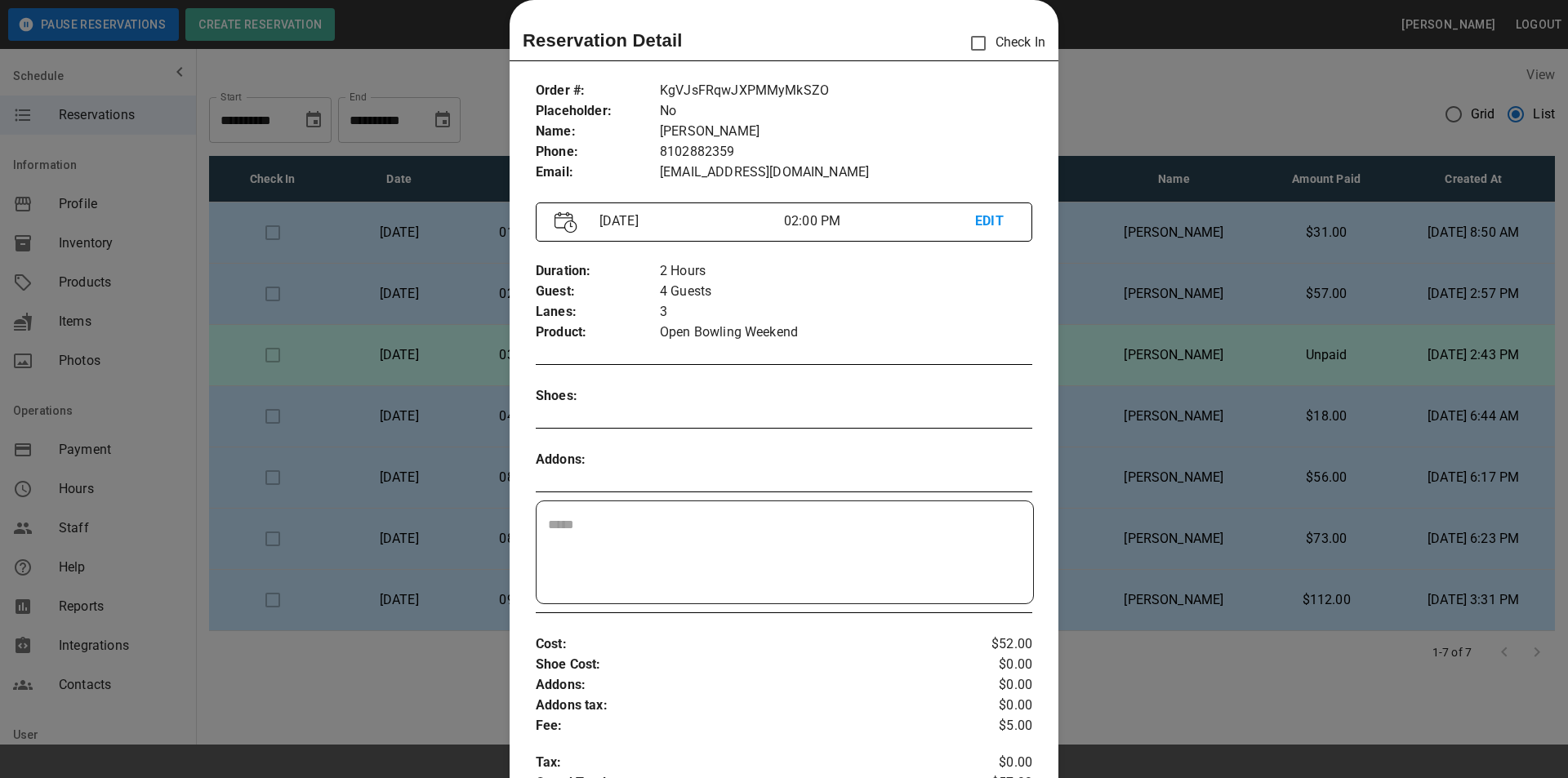
click at [1084, 115] on div at bounding box center [784, 389] width 1568 height 778
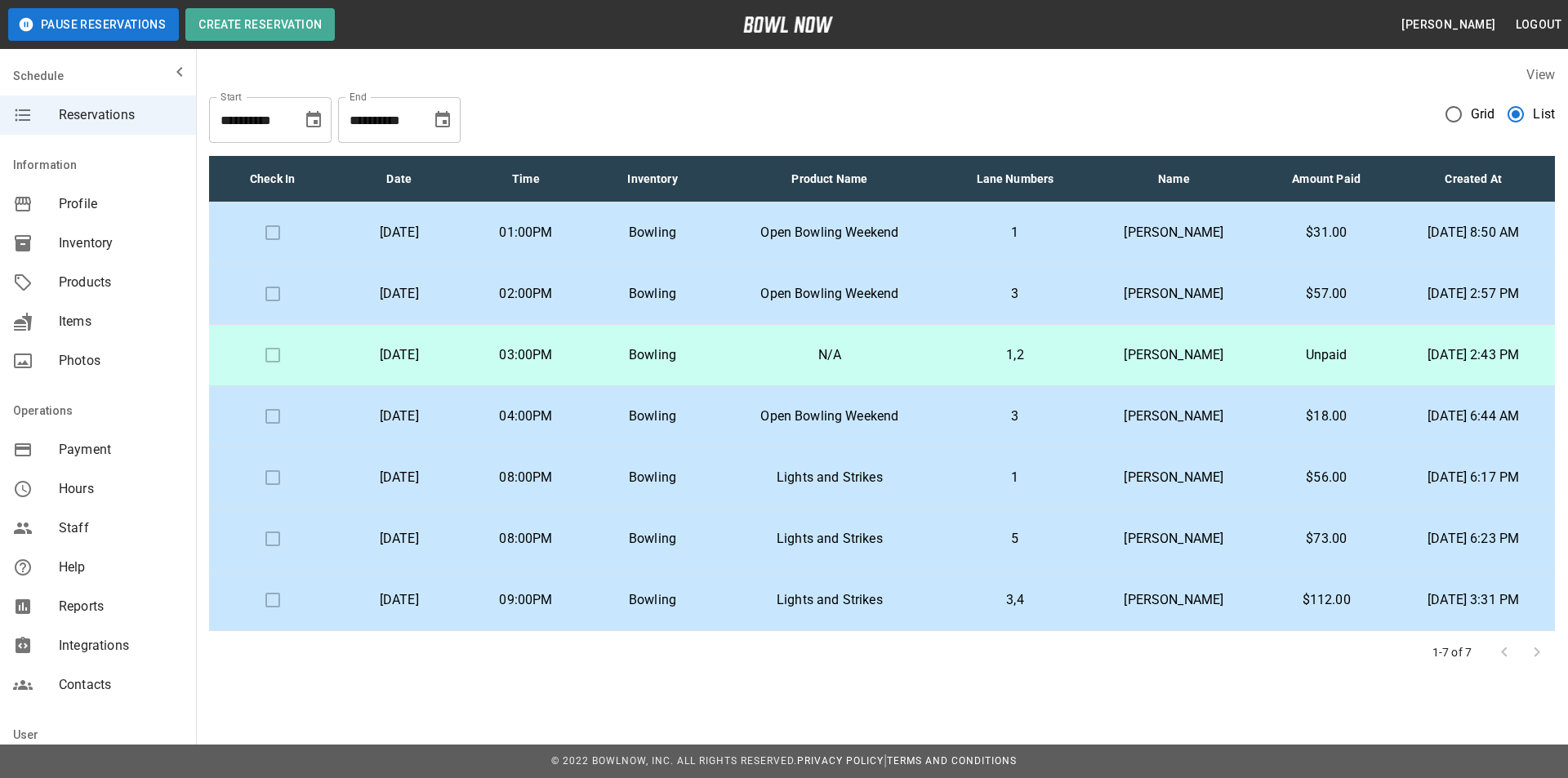
click at [885, 369] on td "N/A" at bounding box center [830, 355] width 227 height 61
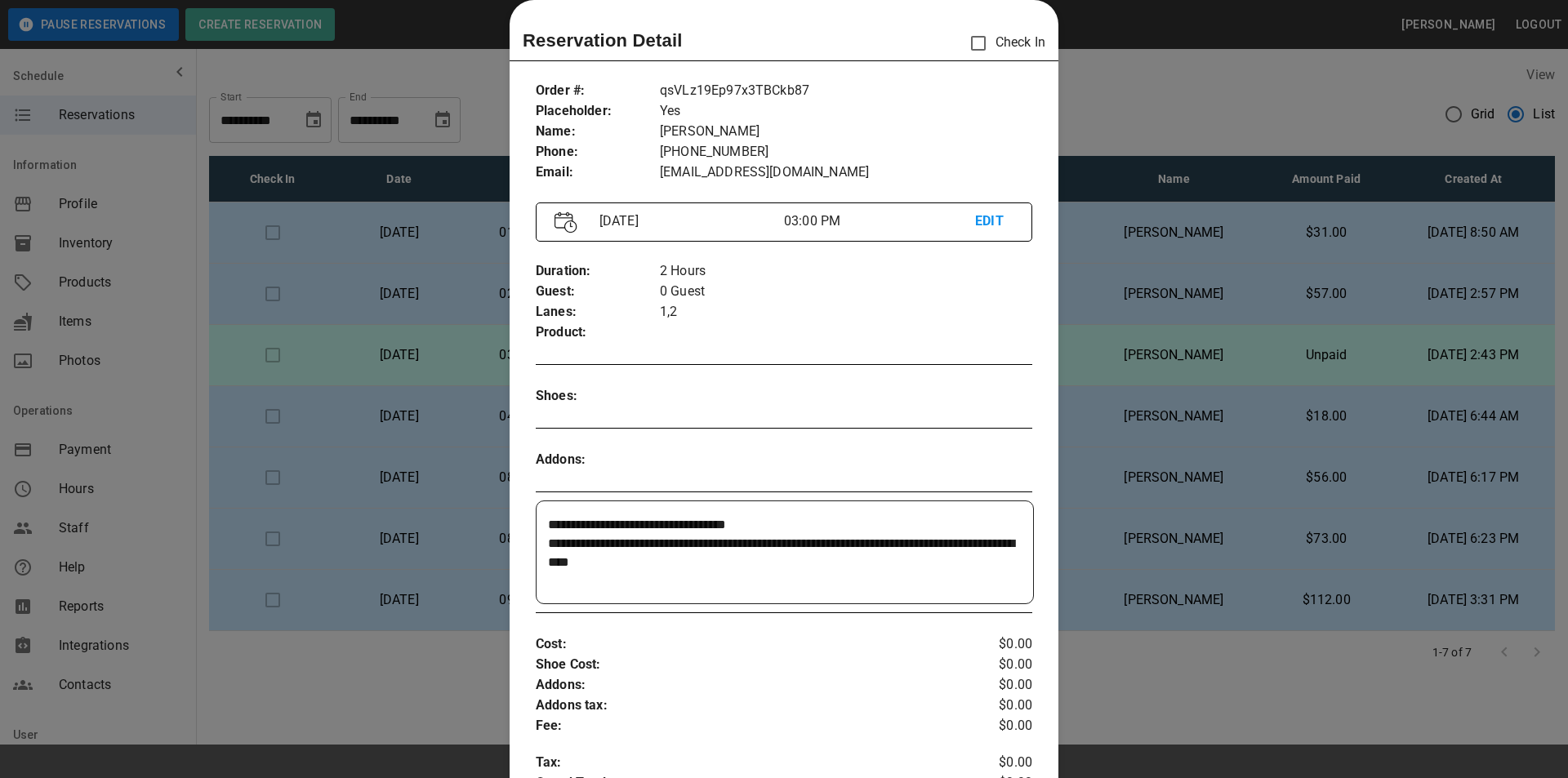
click at [1096, 132] on div at bounding box center [784, 389] width 1568 height 778
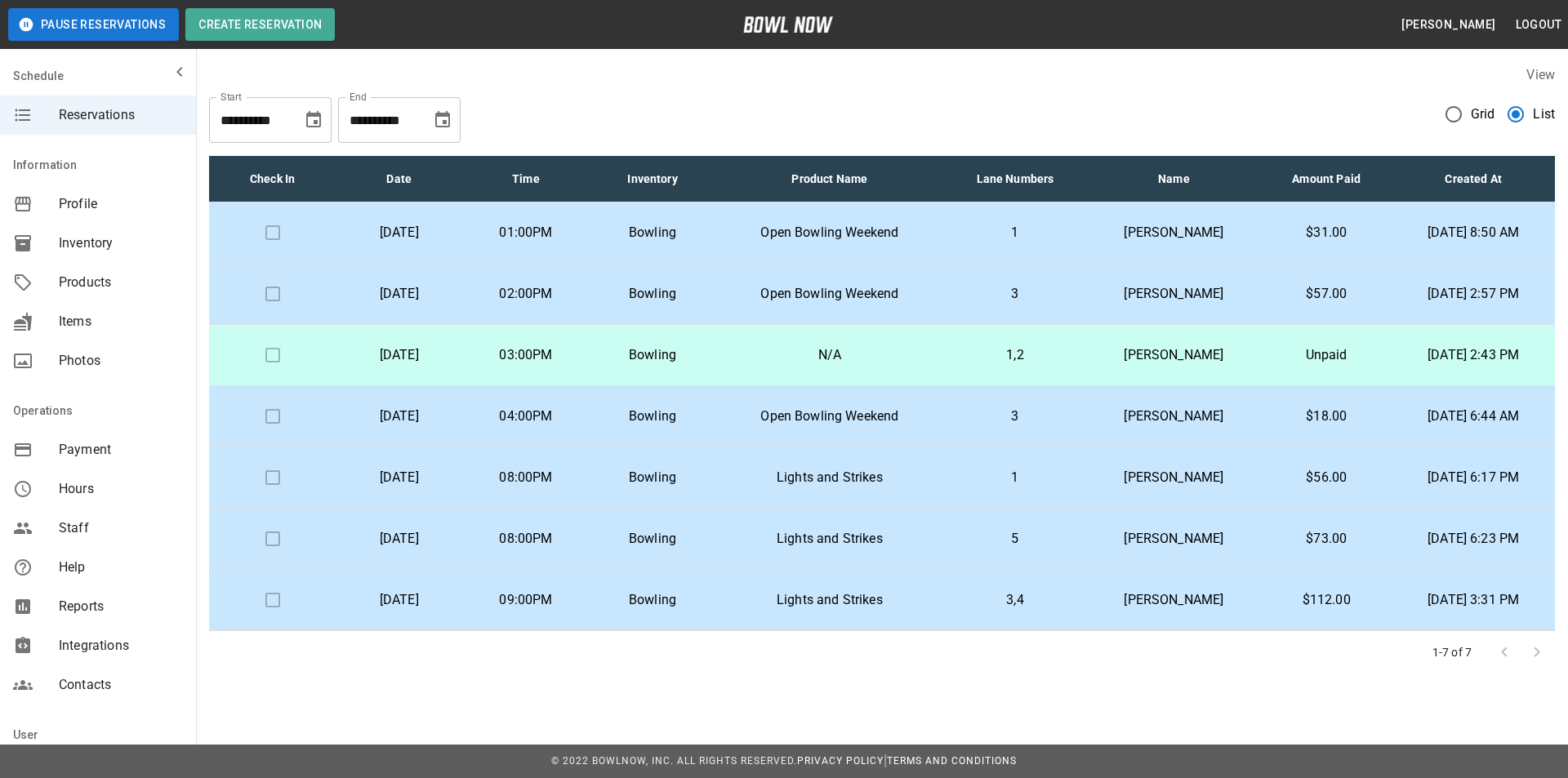
click at [931, 376] on td "N/A" at bounding box center [830, 355] width 227 height 61
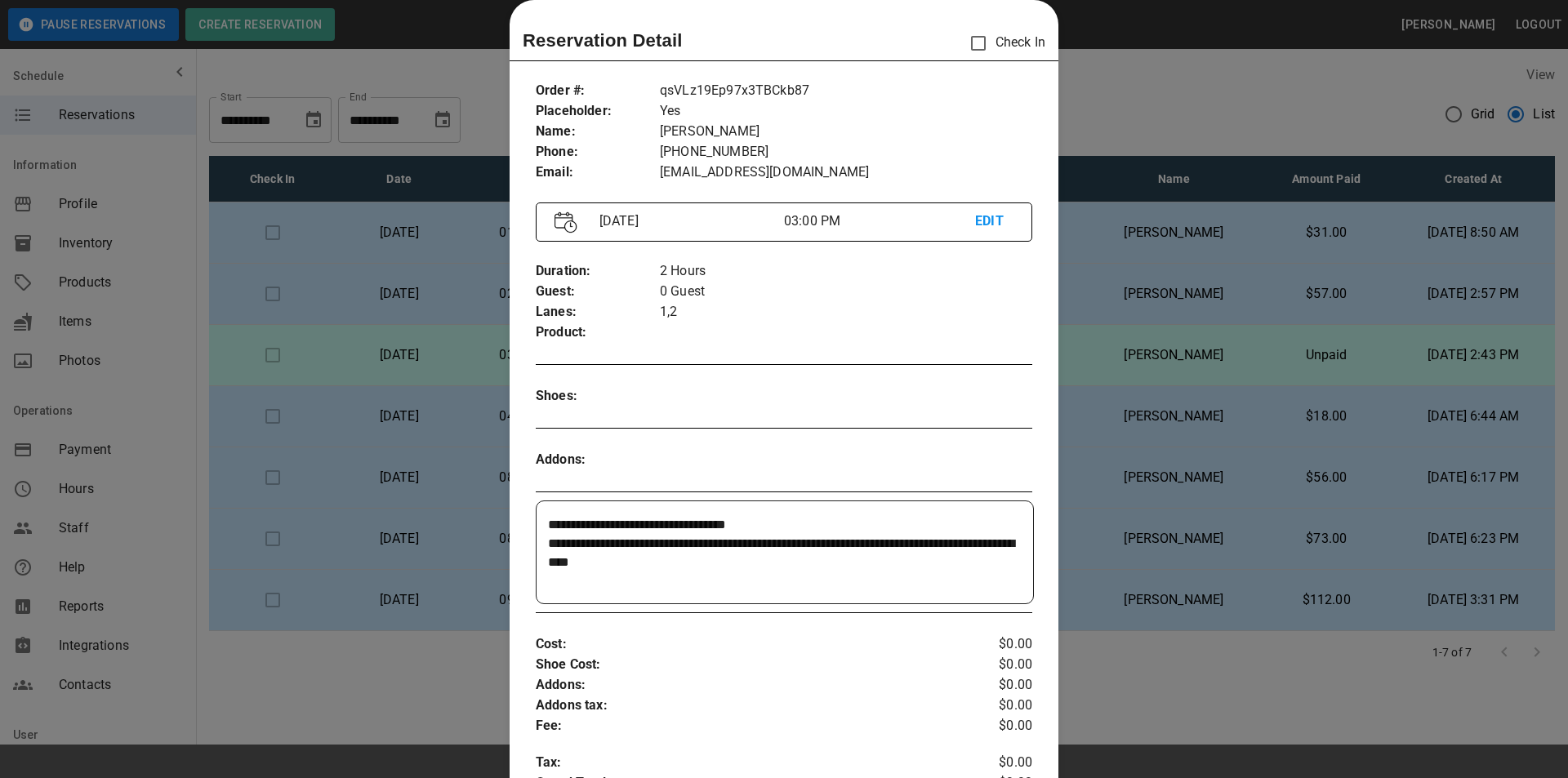
click at [1096, 378] on div at bounding box center [784, 389] width 1568 height 778
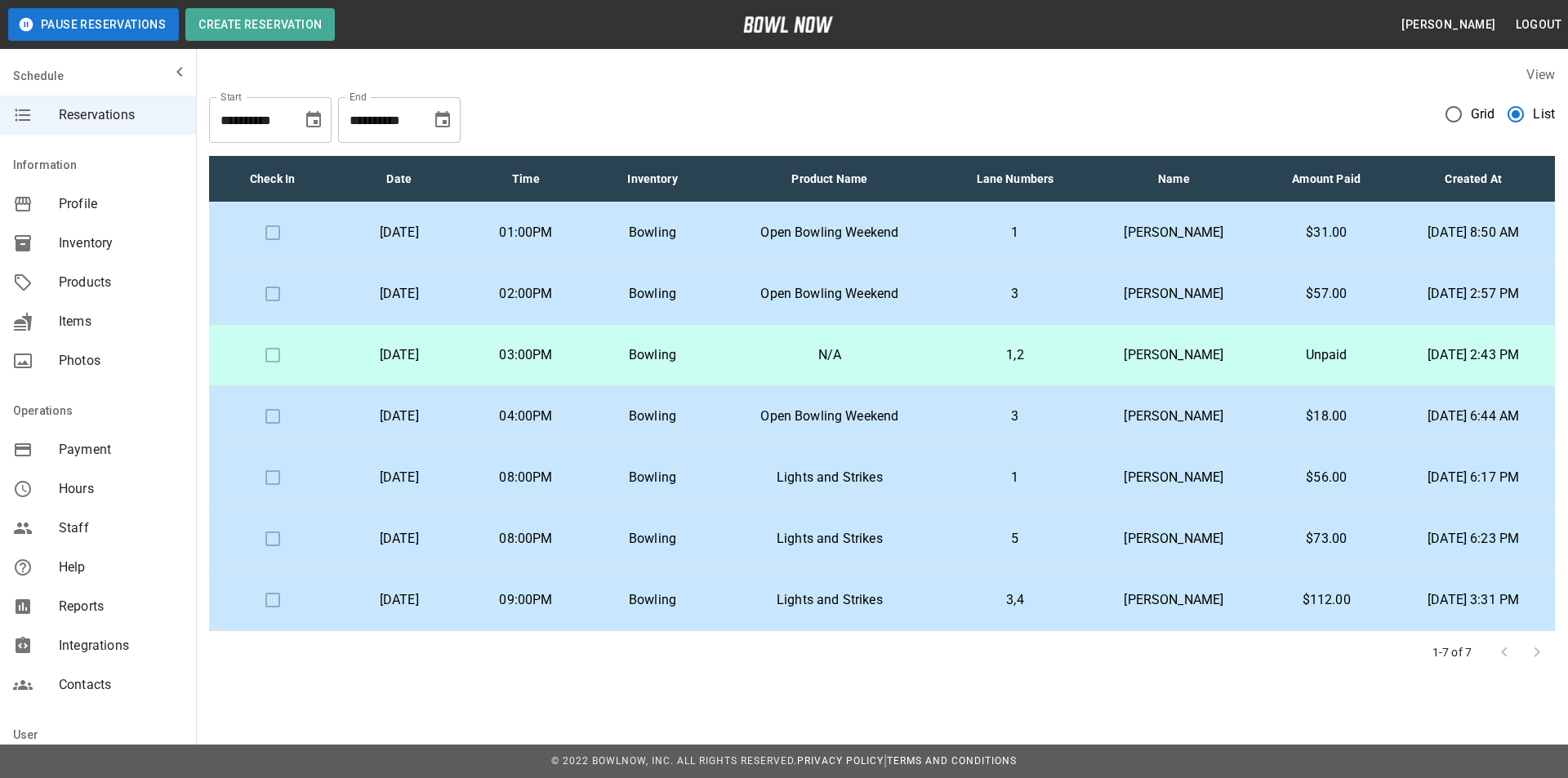
click at [1087, 370] on td "Amanda Turmell" at bounding box center [1174, 355] width 174 height 61
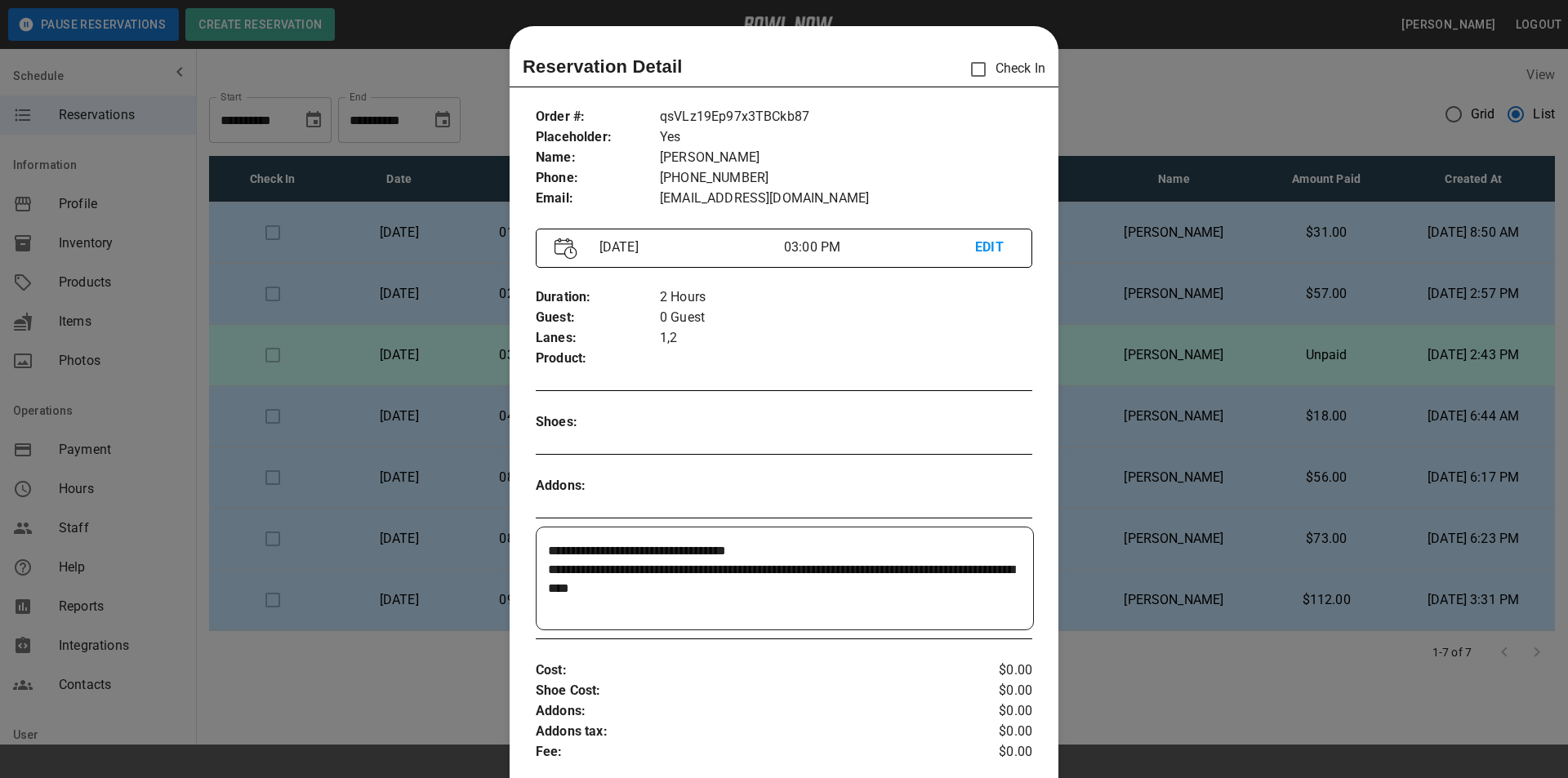
scroll to position [82, 0]
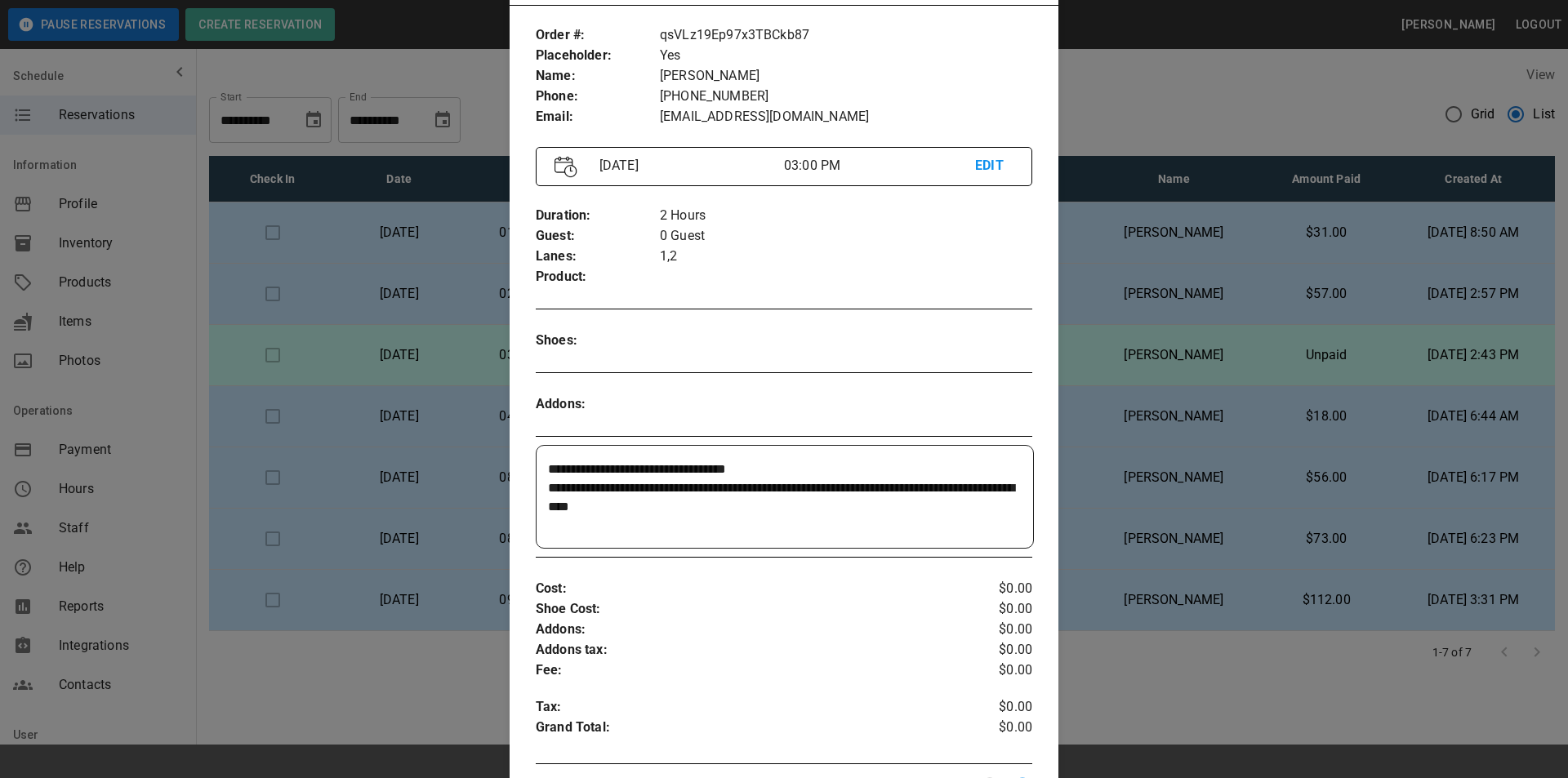
click at [1152, 432] on div at bounding box center [784, 389] width 1568 height 778
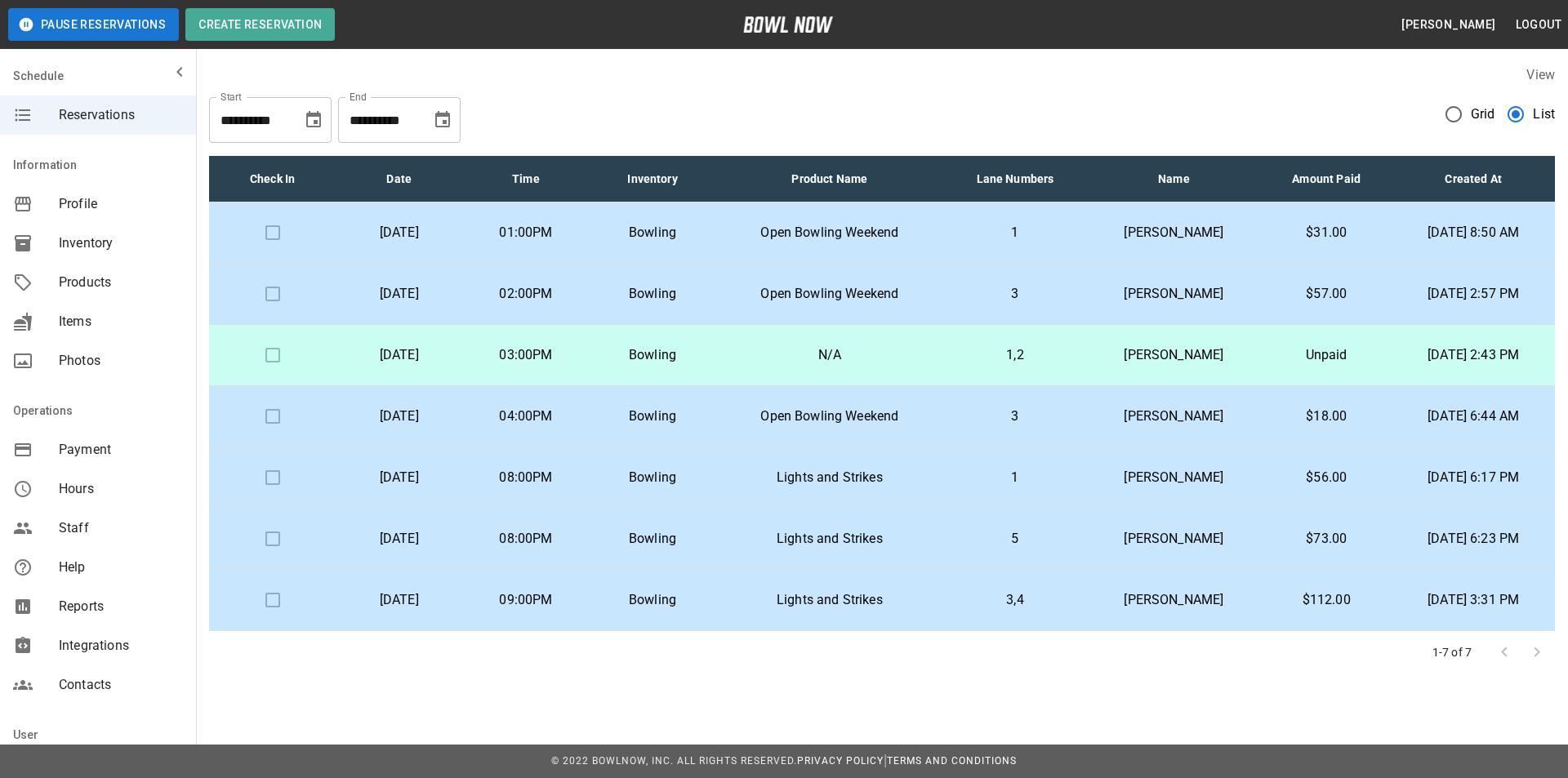
click at [943, 232] on td "Open Bowling Weekend" at bounding box center [830, 233] width 227 height 61
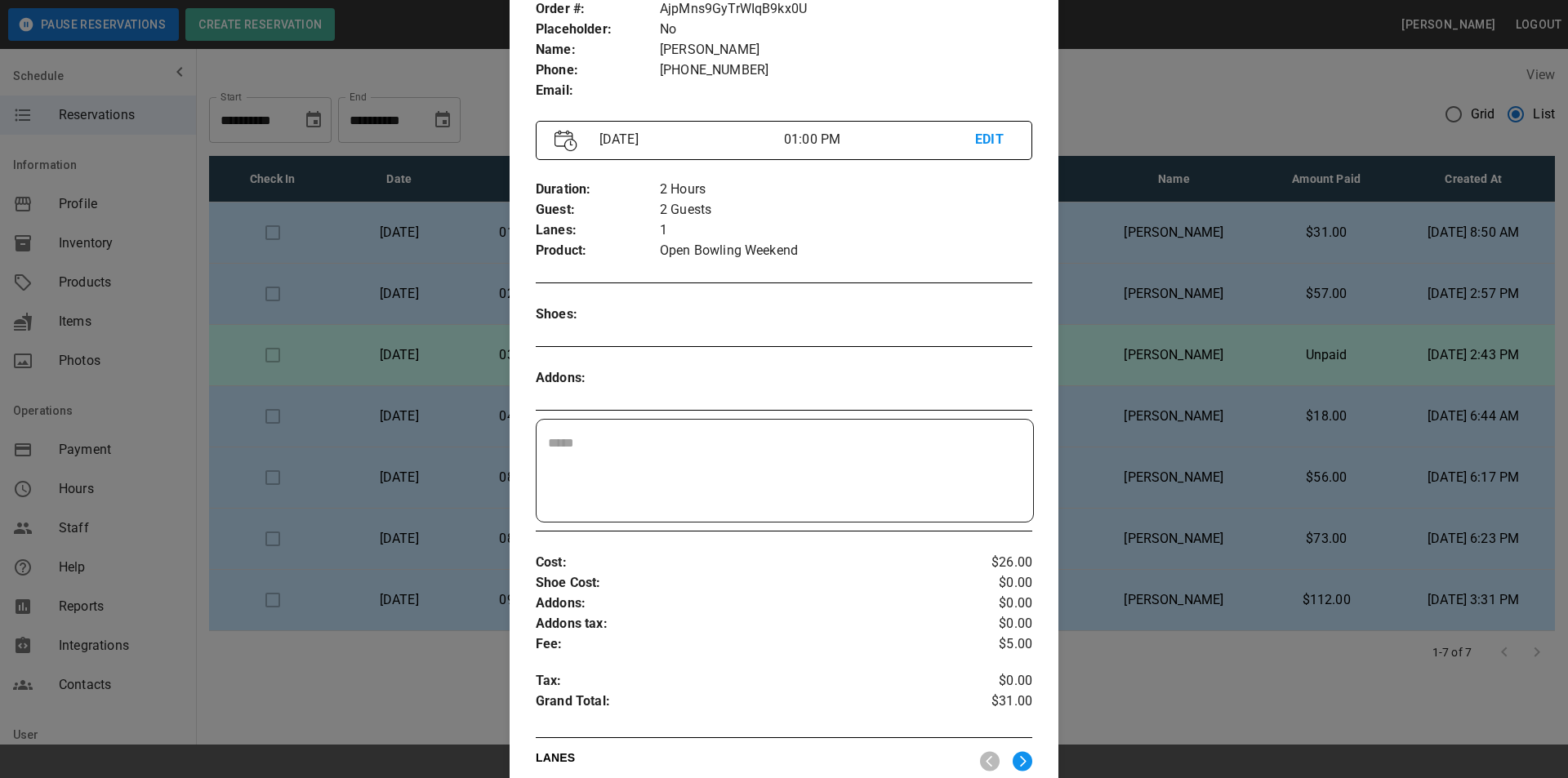
scroll to position [26, 0]
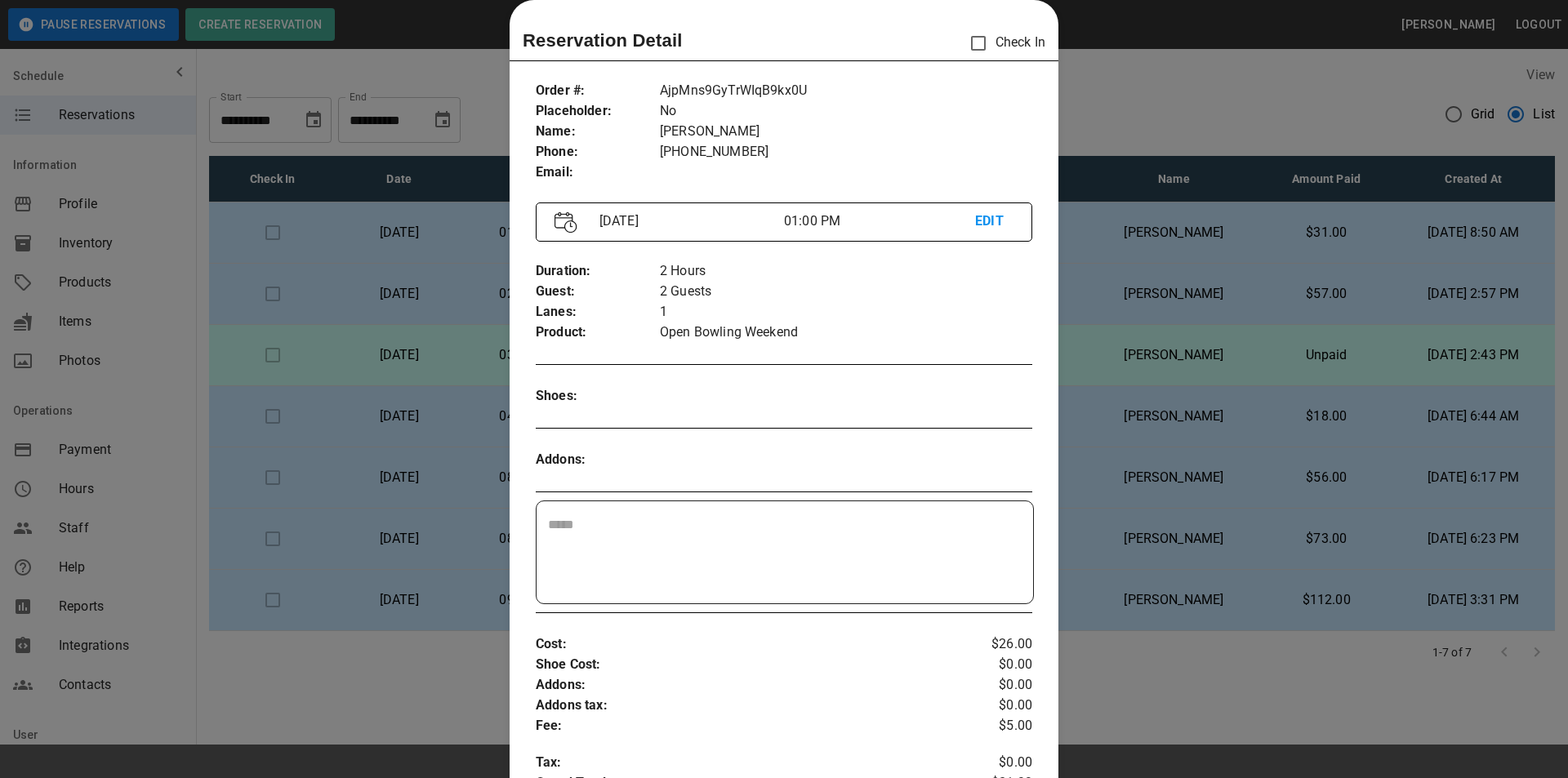
click at [1417, 417] on div at bounding box center [784, 389] width 1568 height 778
